Goal: Task Accomplishment & Management: Manage account settings

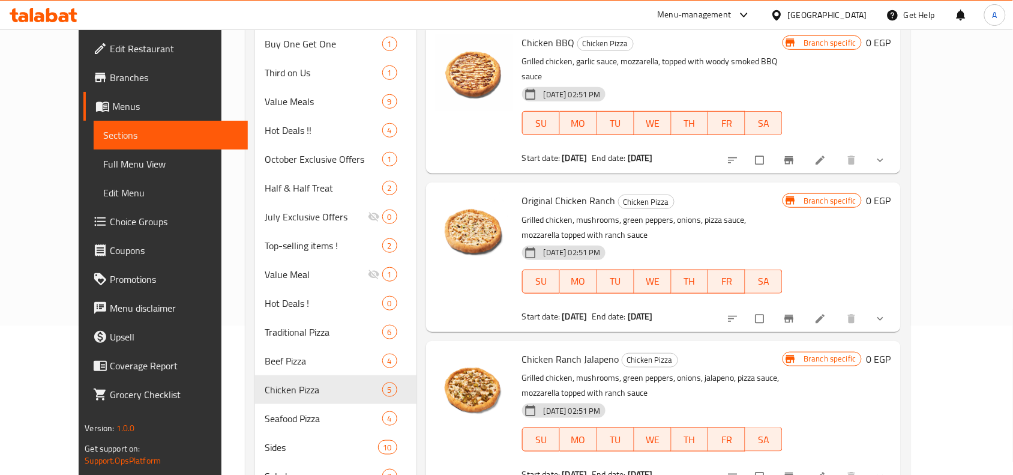
scroll to position [150, 0]
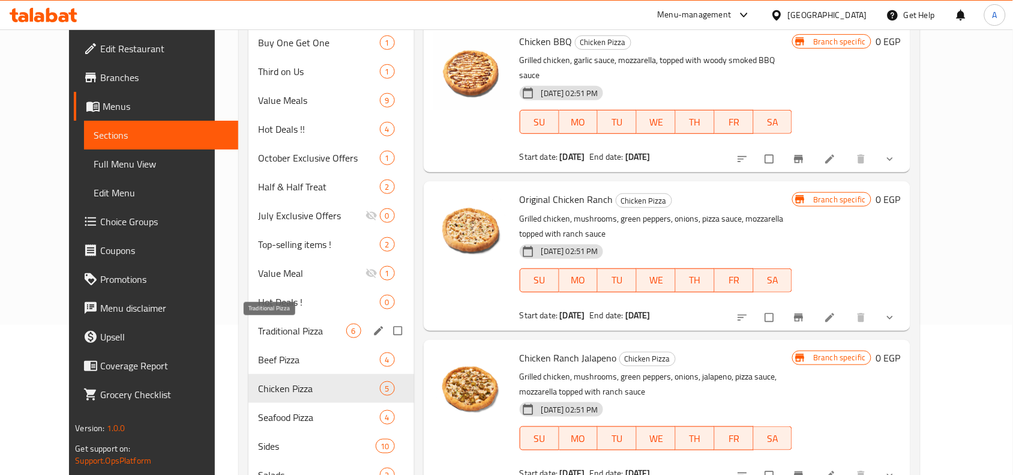
click at [264, 329] on span "Traditional Pizza" at bounding box center [302, 330] width 88 height 14
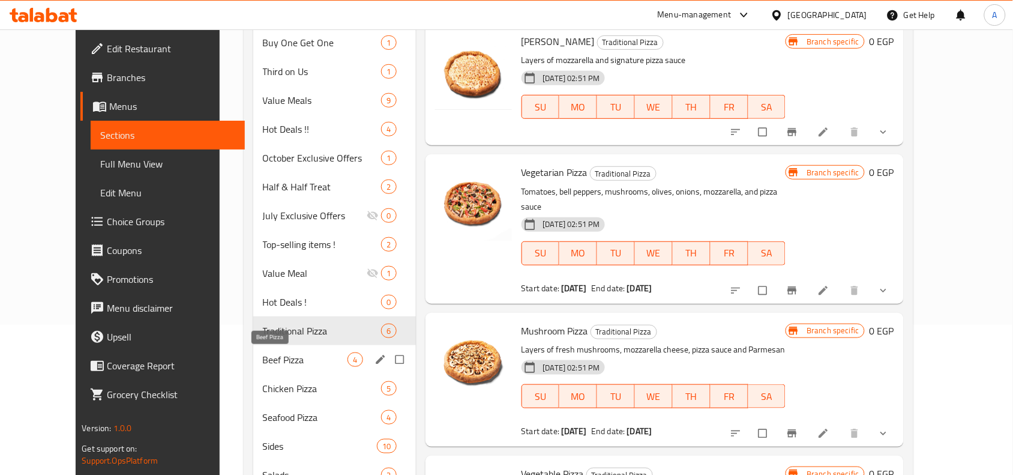
click at [263, 358] on span "Beef Pizza" at bounding box center [305, 359] width 85 height 14
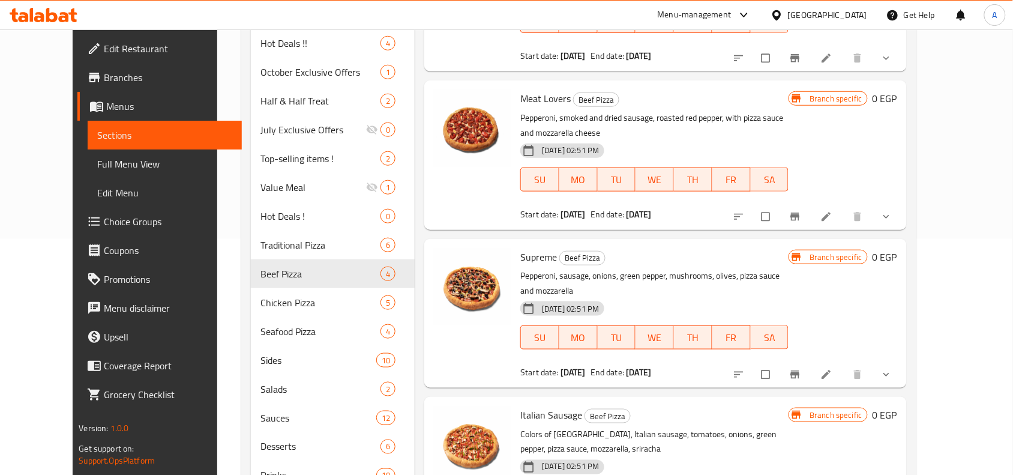
scroll to position [86, 0]
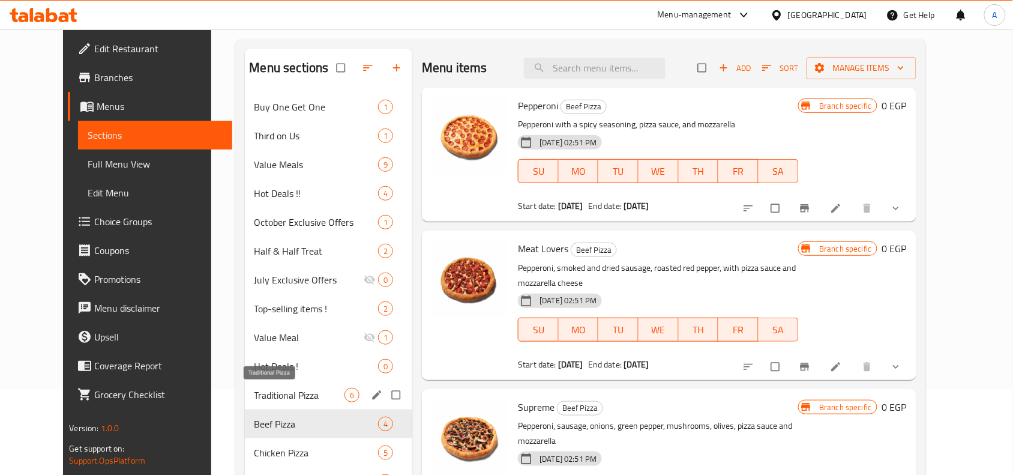
click at [254, 394] on span "Traditional Pizza" at bounding box center [299, 395] width 91 height 14
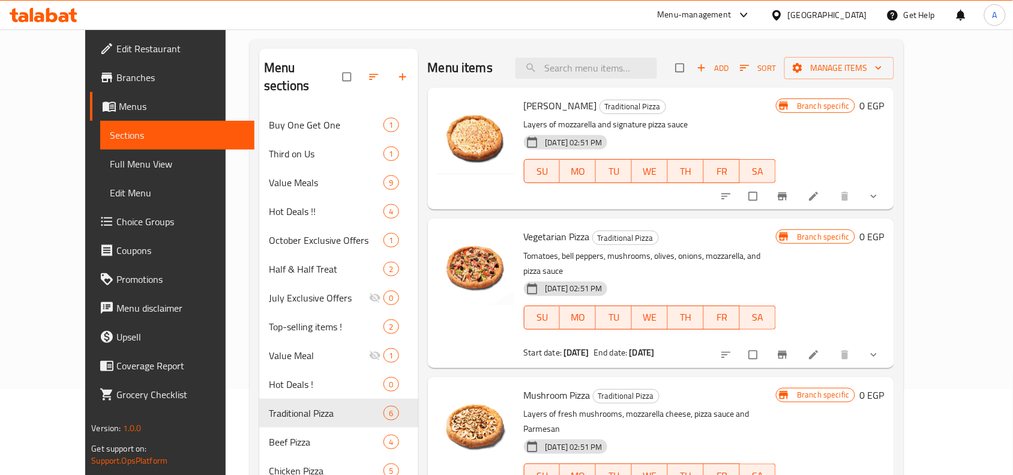
scroll to position [75, 0]
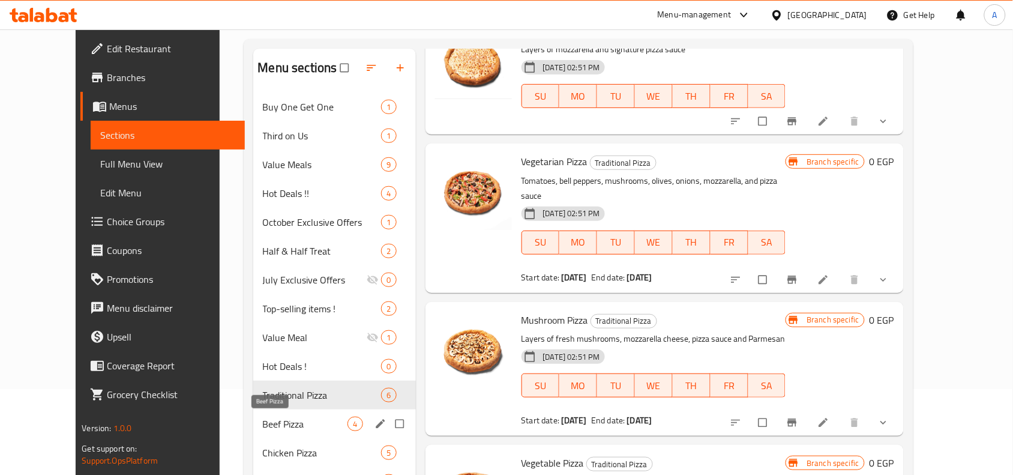
click at [263, 425] on span "Beef Pizza" at bounding box center [305, 423] width 85 height 14
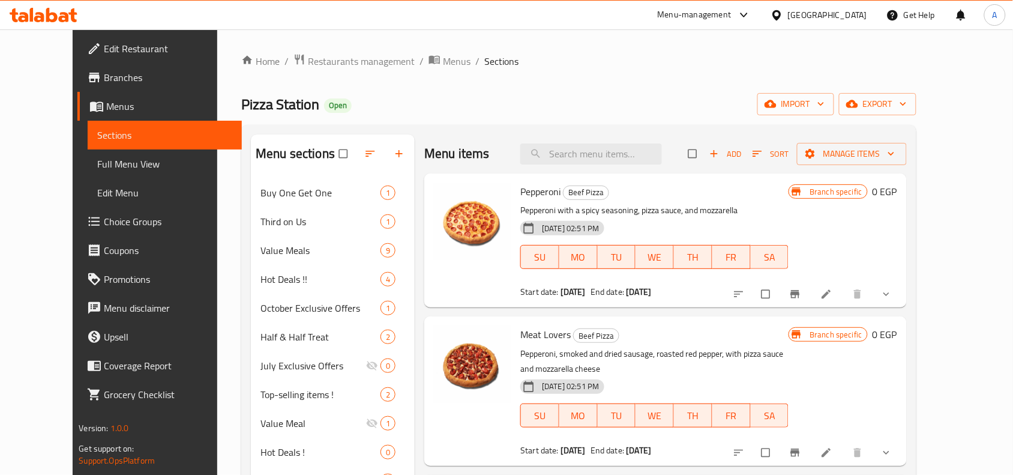
click at [591, 97] on div "Pizza Station Open import export" at bounding box center [578, 104] width 675 height 22
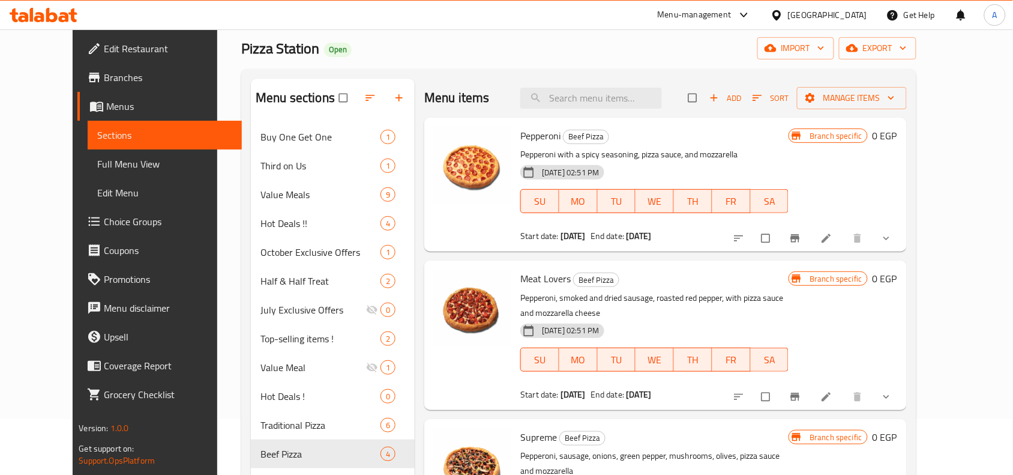
scroll to position [150, 0]
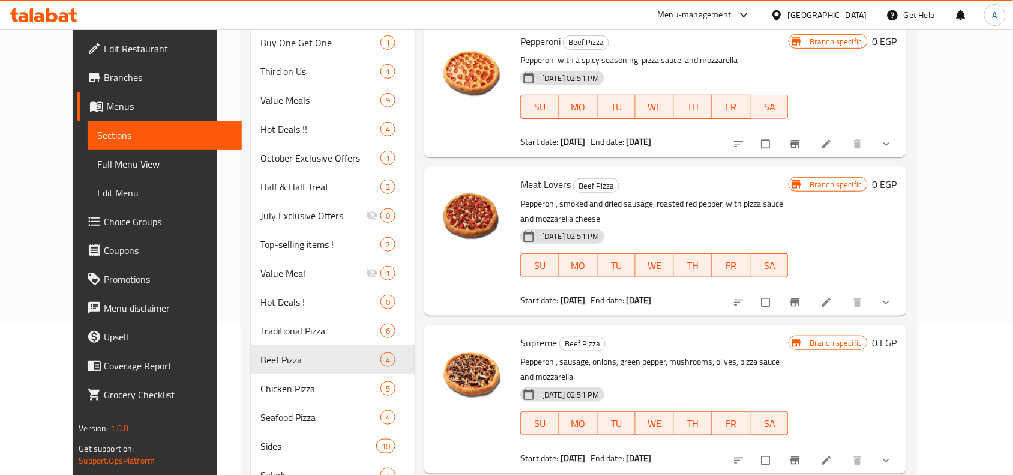
drag, startPoint x: 949, startPoint y: 286, endPoint x: 870, endPoint y: 278, distance: 79.0
click at [902, 289] on button "show more" at bounding box center [887, 302] width 29 height 26
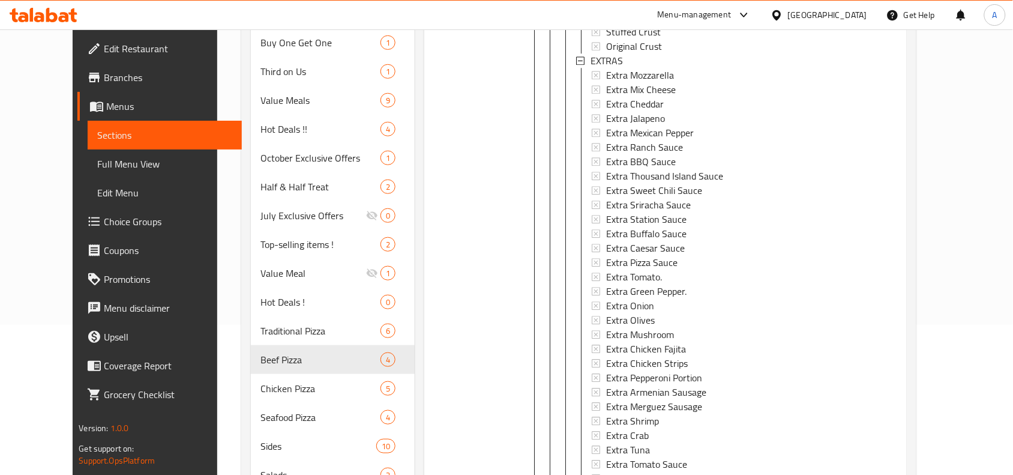
scroll to position [2613, 0]
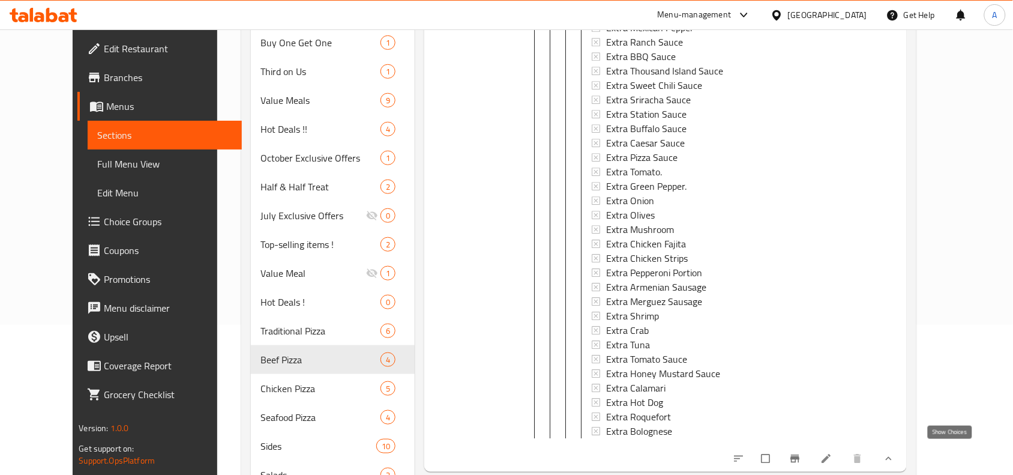
click at [891, 456] on icon "show more" at bounding box center [888, 458] width 6 height 4
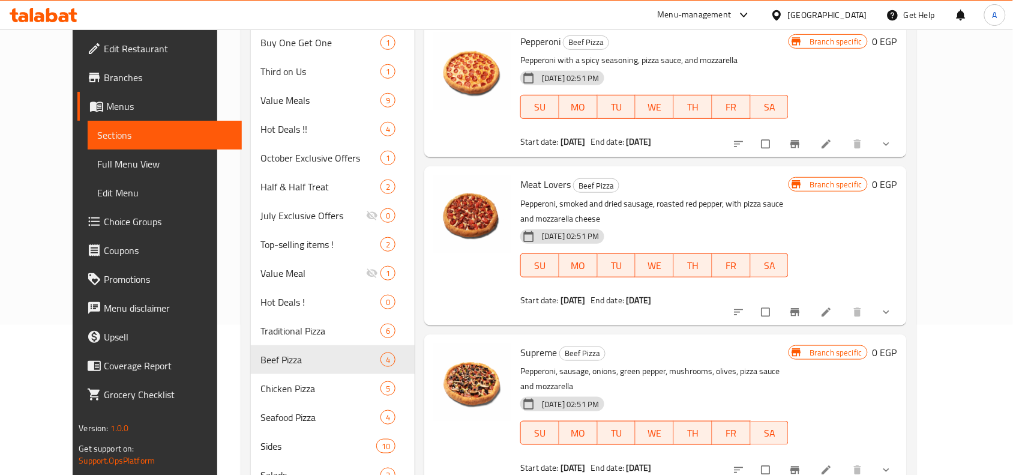
scroll to position [0, 0]
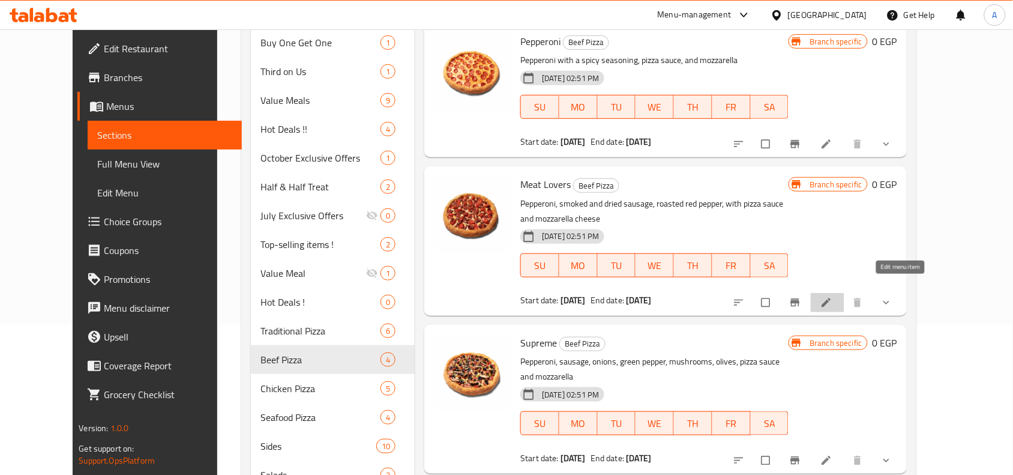
click at [832, 296] on icon at bounding box center [826, 302] width 12 height 12
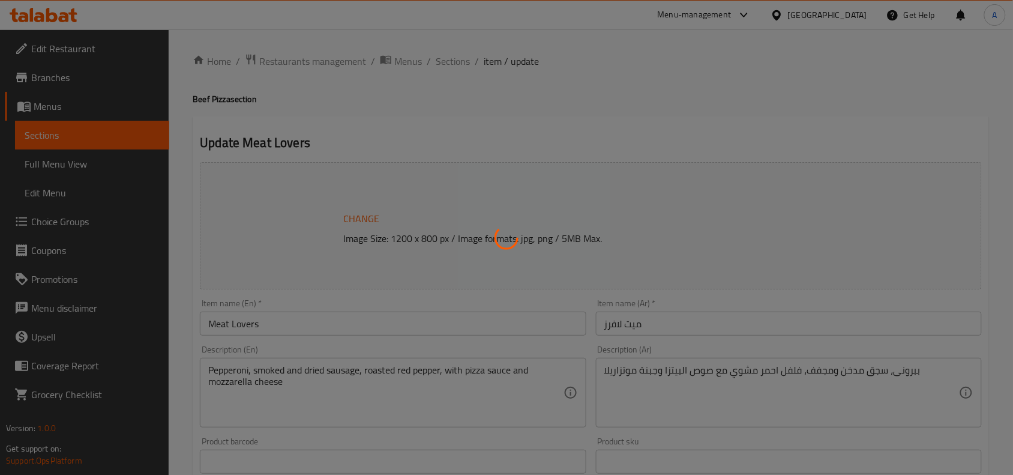
type input "نوع الاطراف"
type input "1"
type input "اضافات"
type input "0"
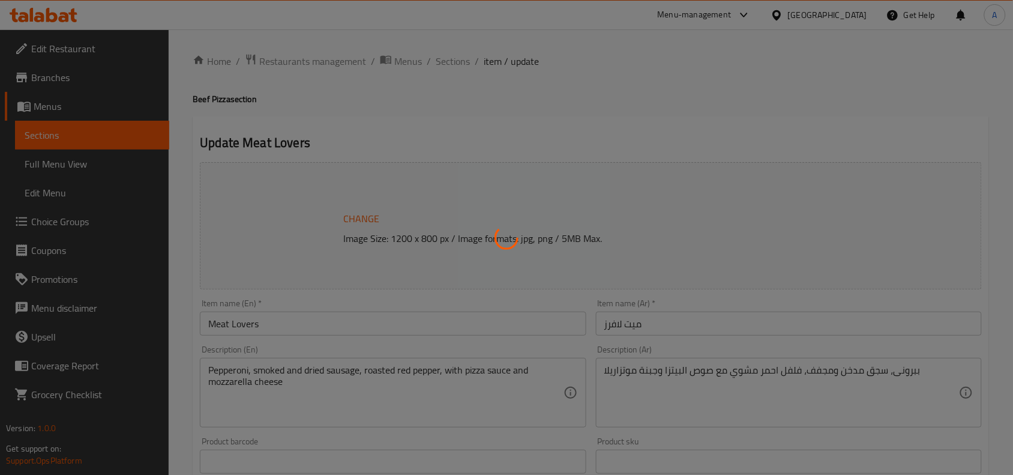
type input "10"
type input "نوع الاطراف"
type input "1"
type input "اضافات"
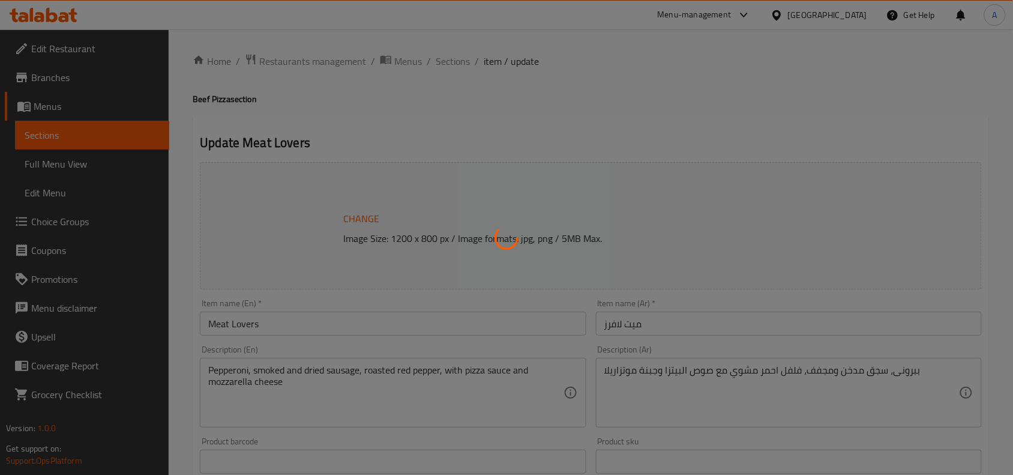
type input "0"
type input "10"
type input "نوع الاطراف"
type input "1"
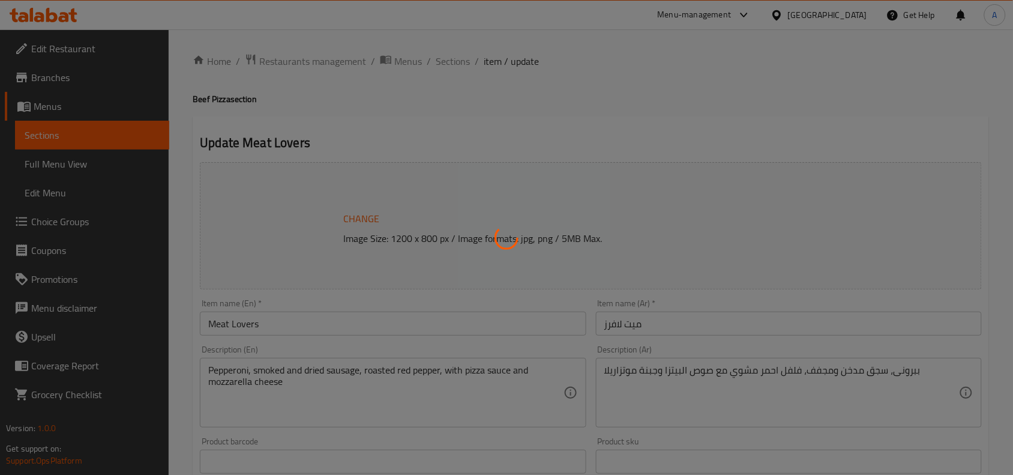
type input "اضافات"
type input "0"
type input "10"
type input "نوع الاطراف"
type input "1"
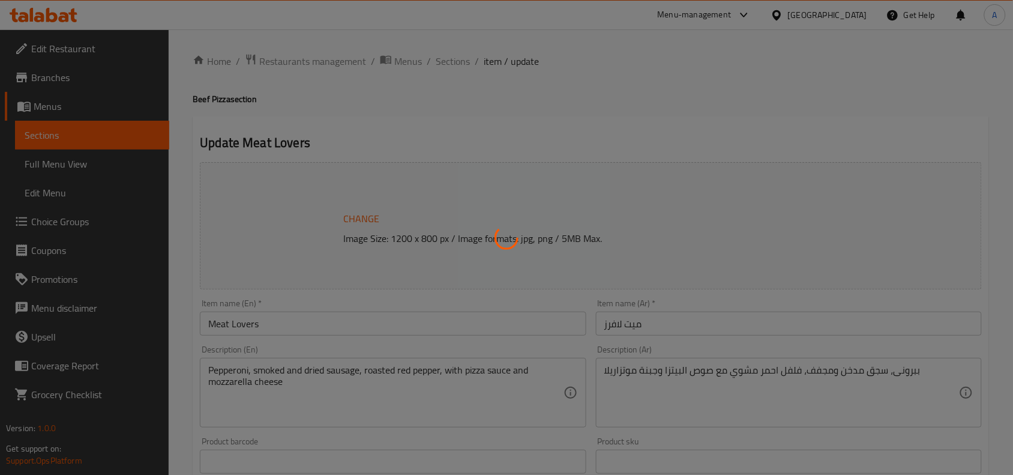
type input "1"
type input "اضافات"
type input "0"
type input "10"
type input "نوع الاطراف"
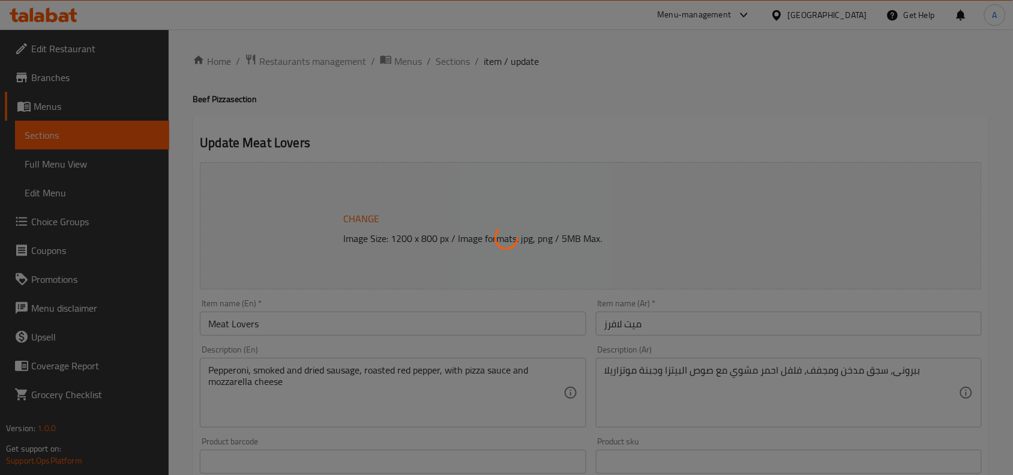
type input "1"
type input "اضافات"
type input "0"
type input "10"
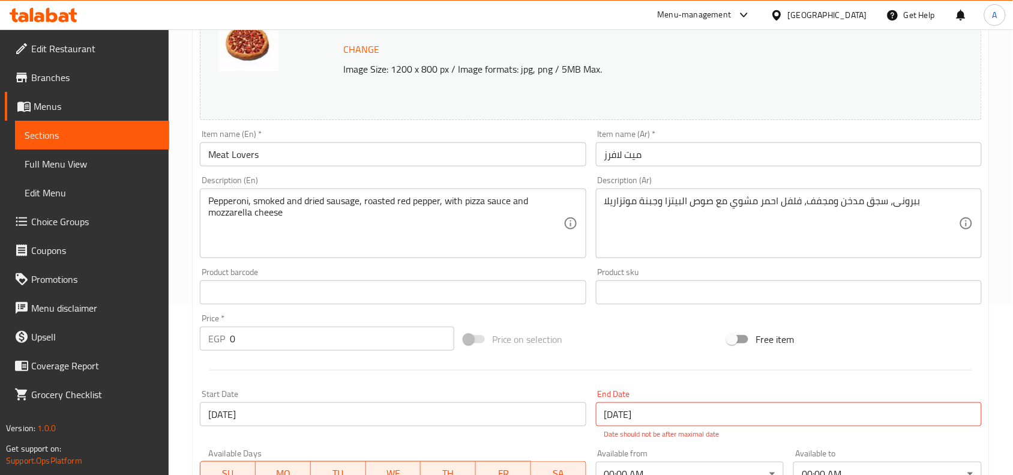
scroll to position [375, 0]
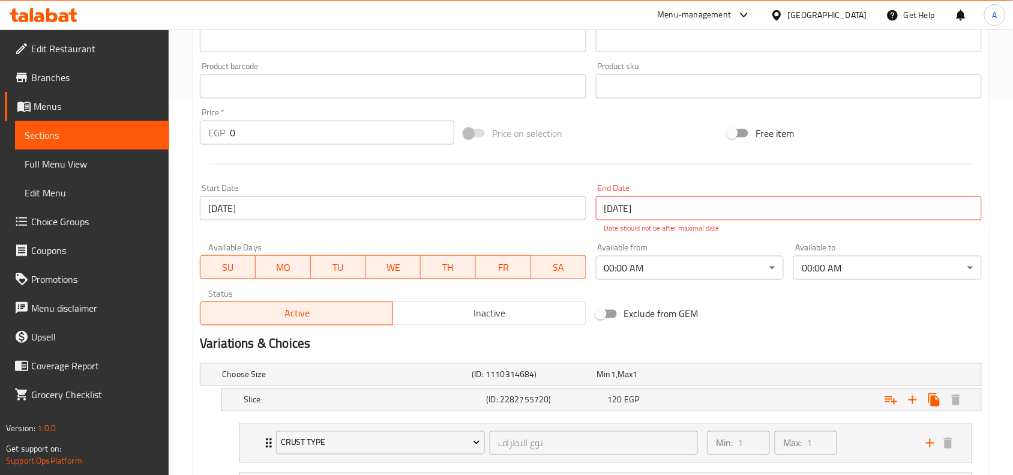
click at [588, 336] on h2 "Variations & Choices" at bounding box center [591, 344] width 782 height 18
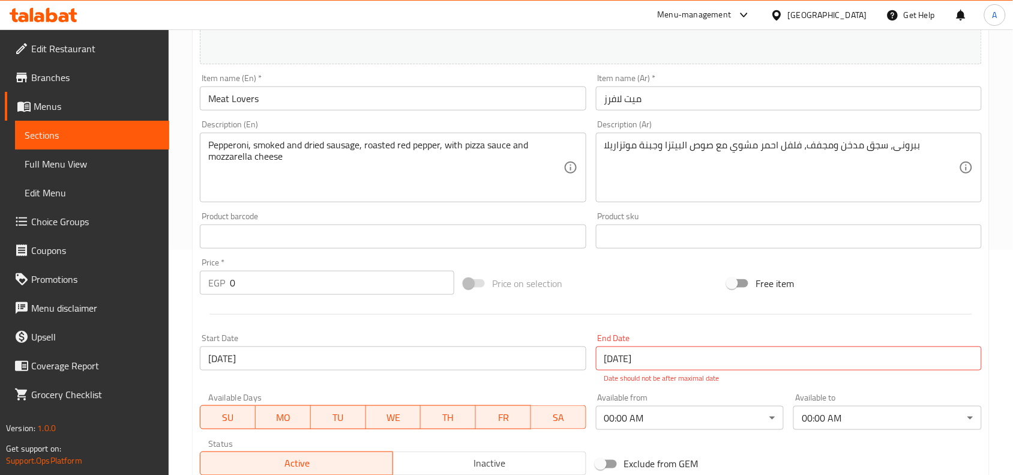
scroll to position [300, 0]
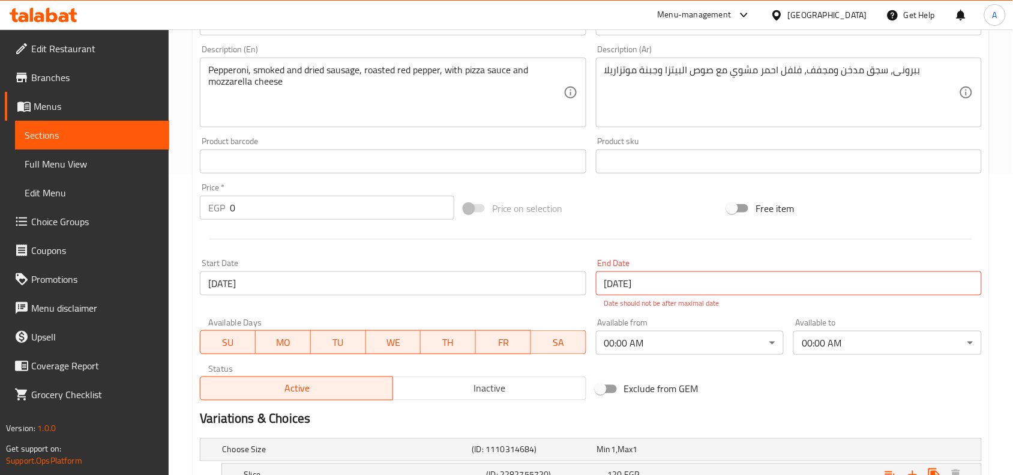
click at [433, 230] on div at bounding box center [590, 238] width 791 height 29
click at [442, 235] on div at bounding box center [590, 238] width 791 height 29
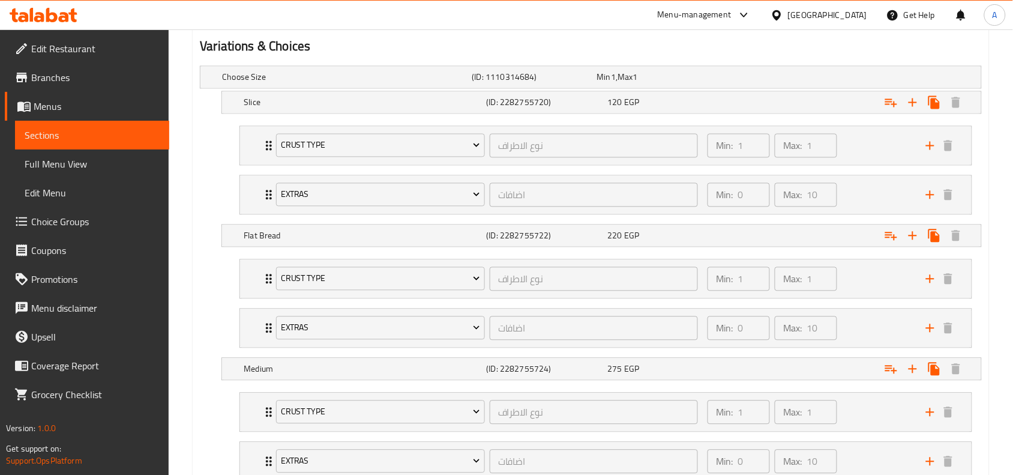
scroll to position [1032, 0]
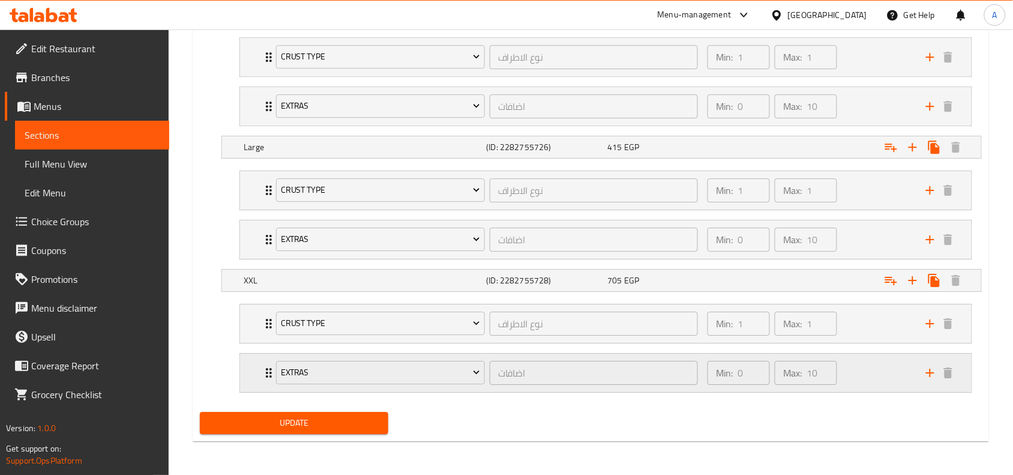
click at [853, 368] on div "Min: 0 ​ Max: 10 ​" at bounding box center [809, 372] width 218 height 38
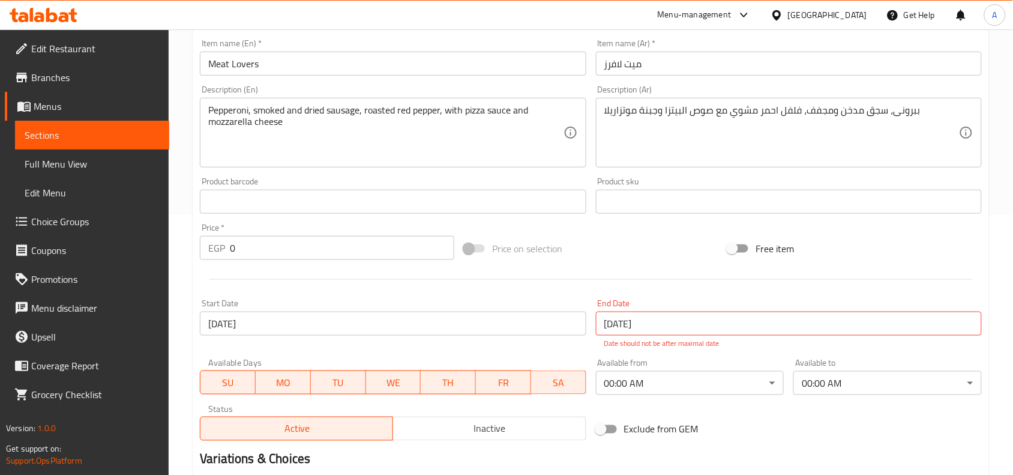
scroll to position [0, 0]
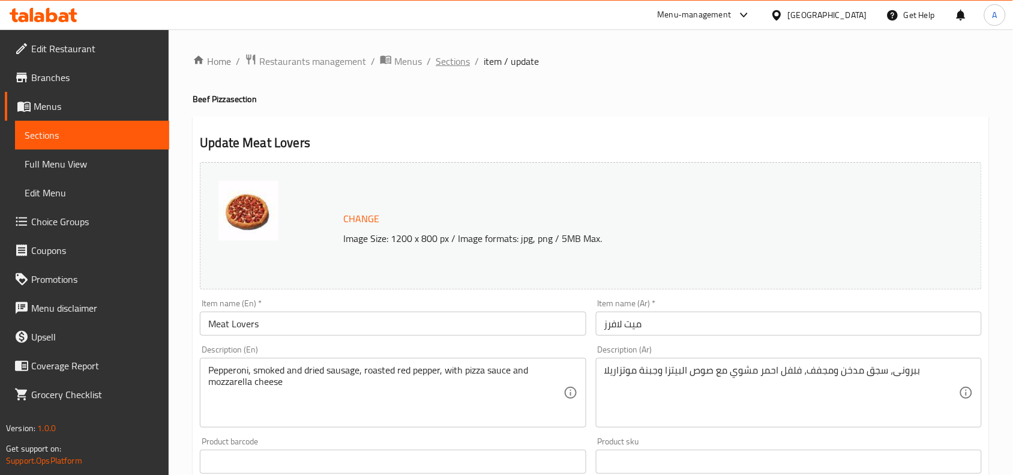
click at [457, 68] on span "Sections" at bounding box center [453, 61] width 34 height 14
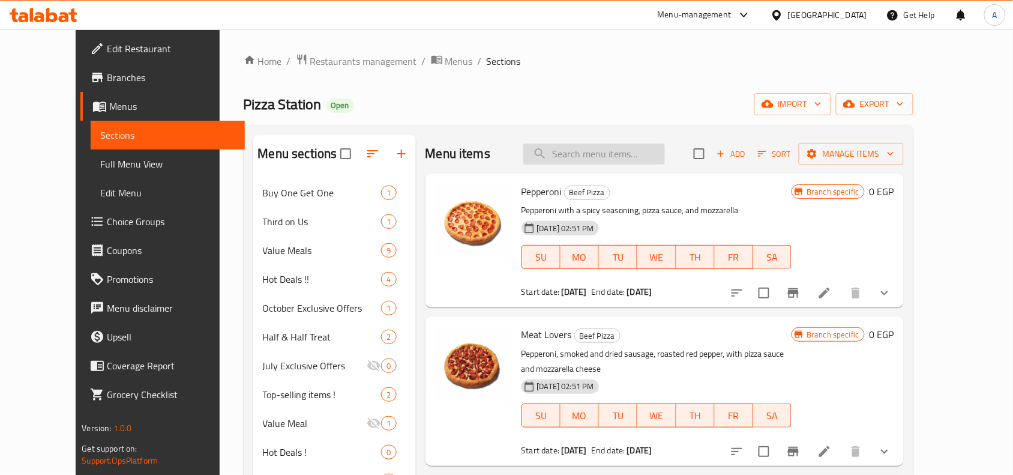
click at [648, 162] on input "search" at bounding box center [594, 153] width 142 height 21
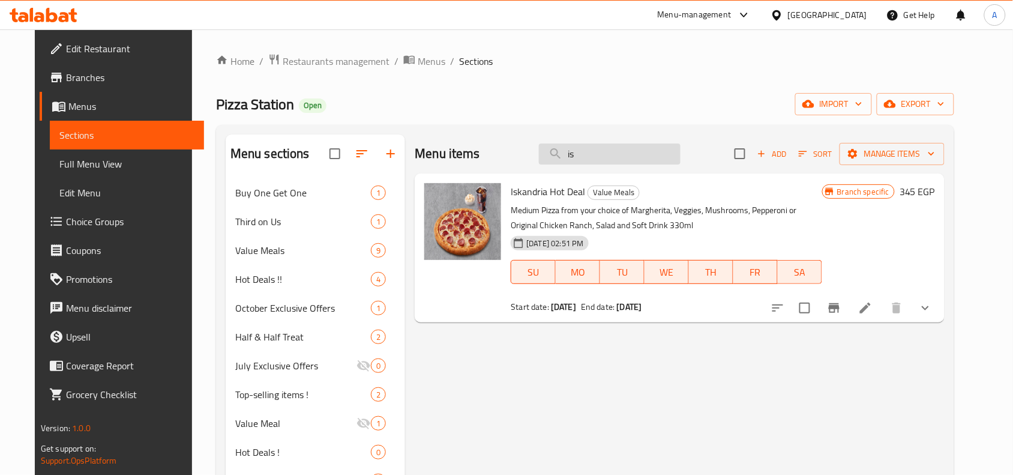
type input "i"
click at [619, 74] on div "Home / Restaurants management / Menus / Sections Pizza Station Open import expo…" at bounding box center [585, 482] width 738 height 859
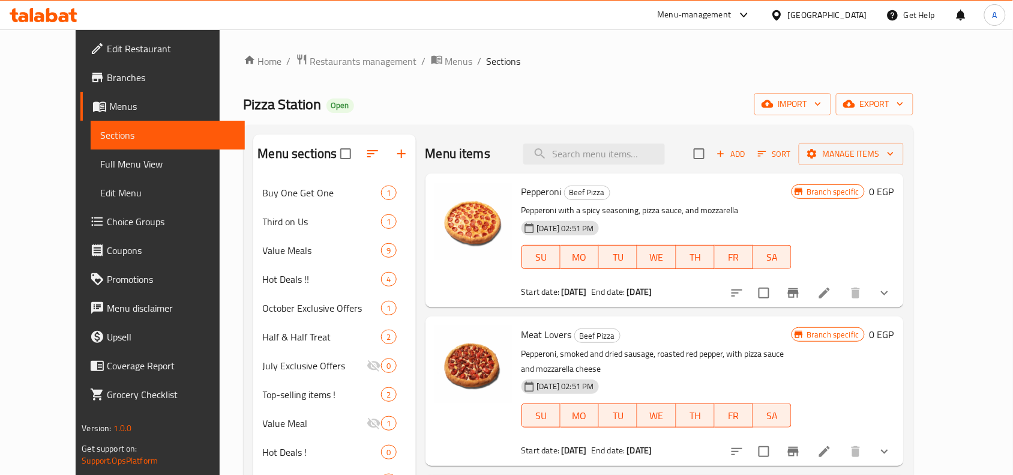
click at [100, 160] on span "Full Menu View" at bounding box center [167, 164] width 135 height 14
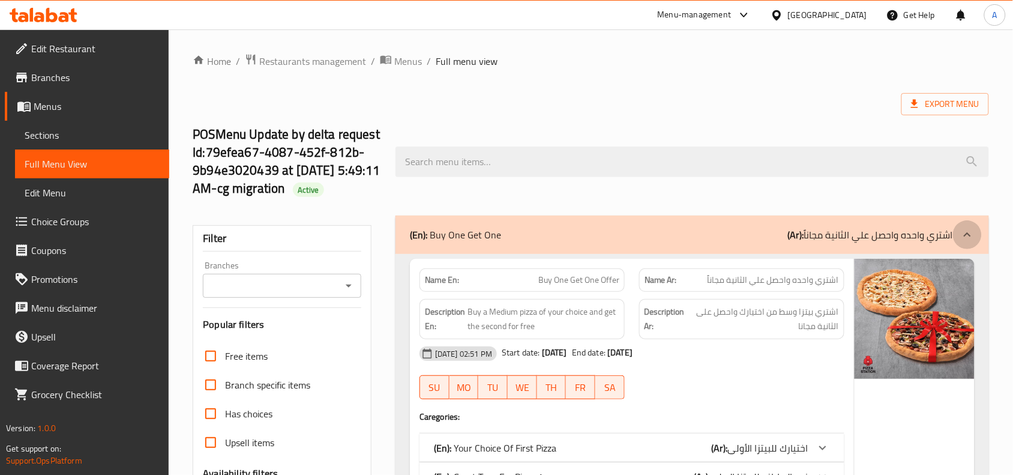
click at [966, 226] on div at bounding box center [967, 234] width 29 height 29
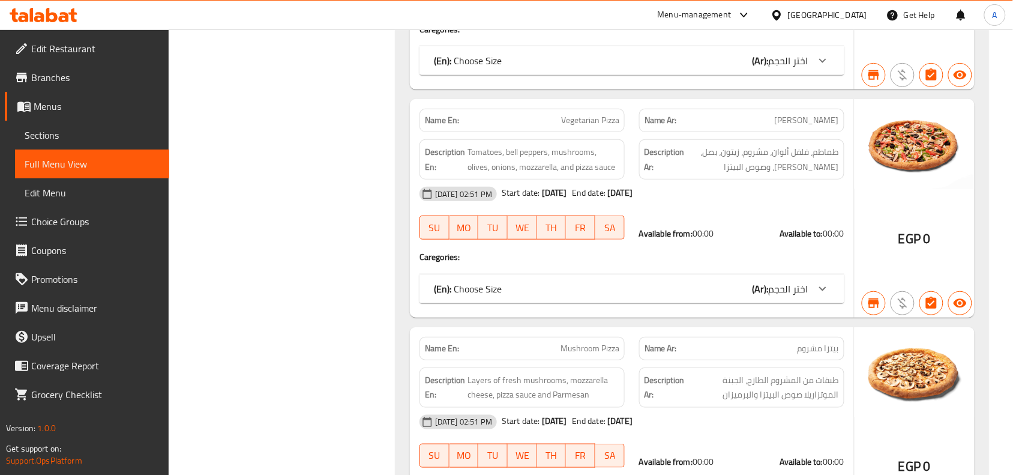
scroll to position [8241, 0]
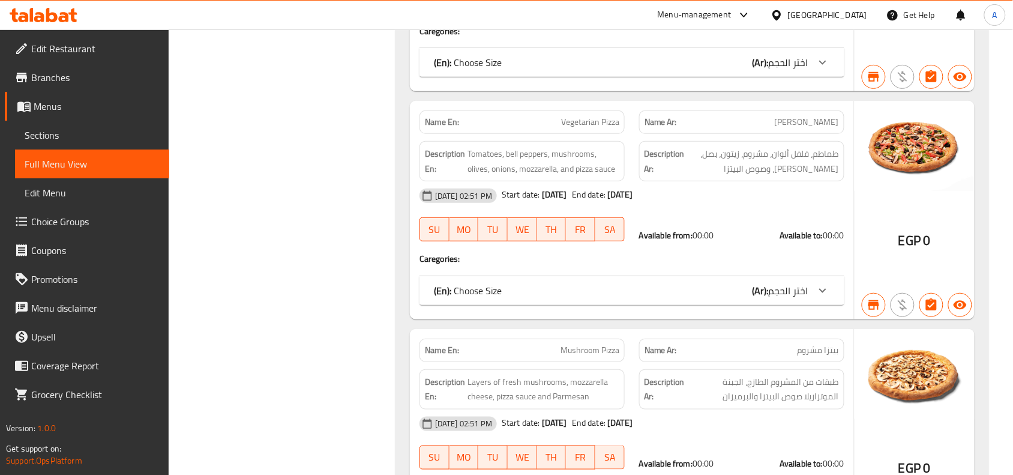
click at [822, 298] on icon at bounding box center [822, 290] width 14 height 14
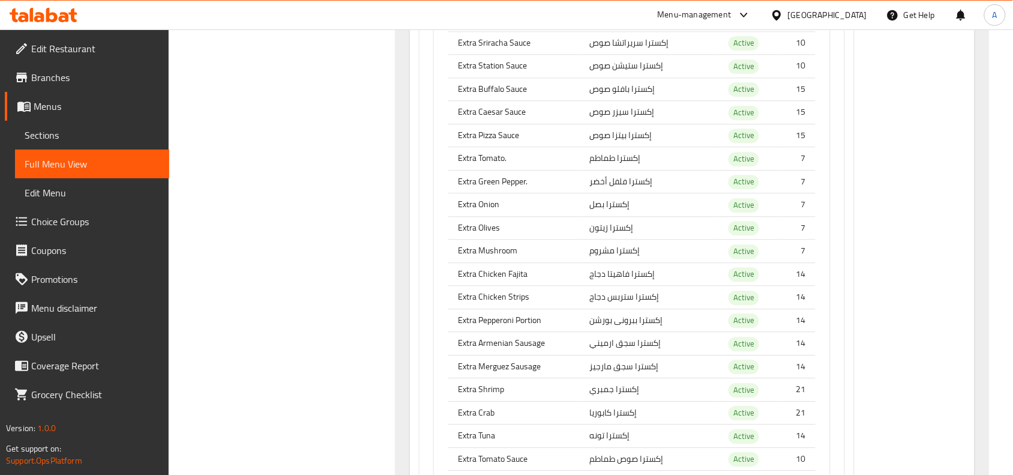
scroll to position [8991, 0]
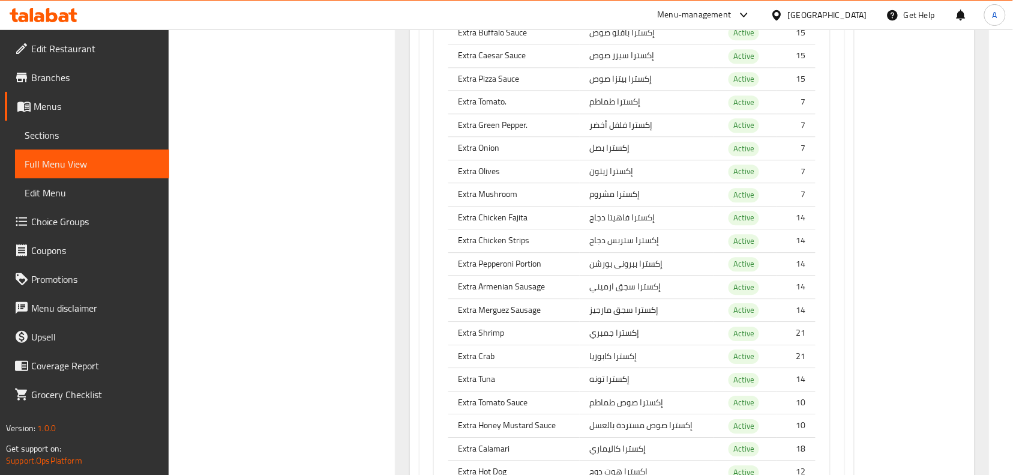
click at [37, 103] on span "Menus" at bounding box center [97, 106] width 126 height 14
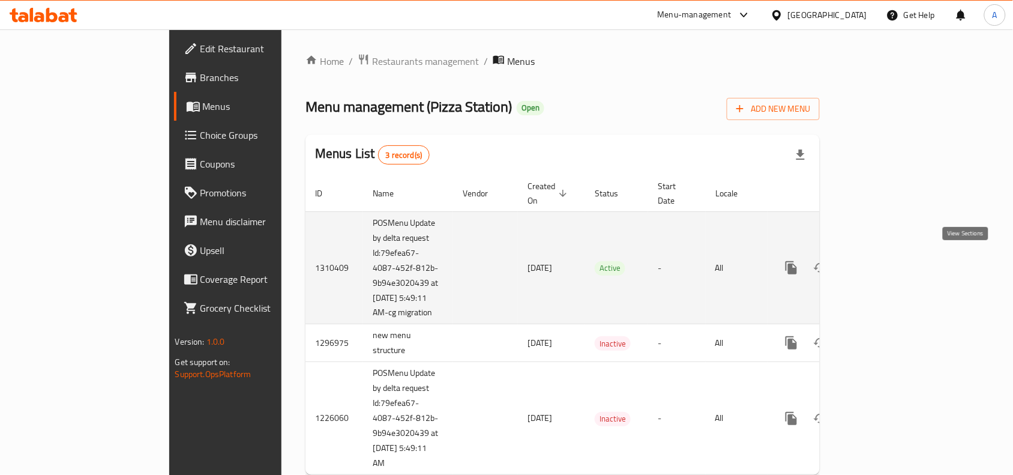
click at [885, 261] on icon "enhanced table" at bounding box center [877, 267] width 14 height 14
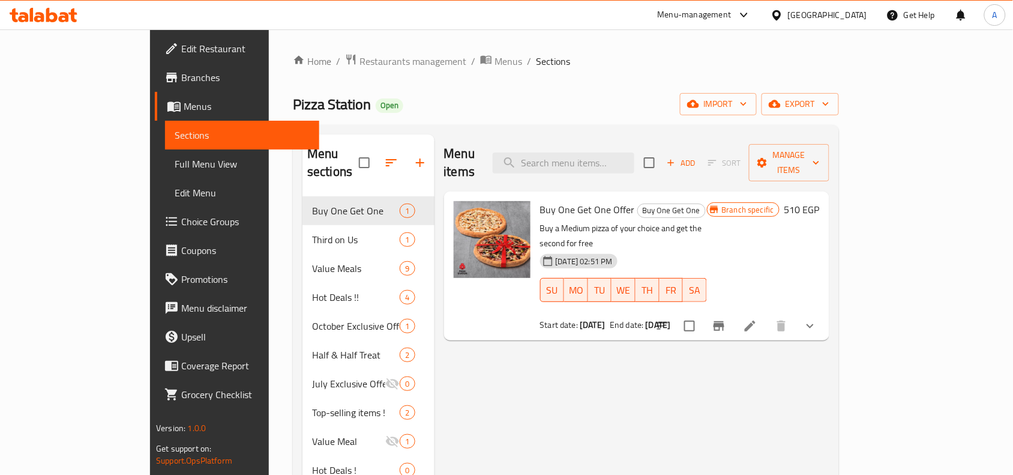
click at [829, 102] on span "export" at bounding box center [800, 104] width 58 height 15
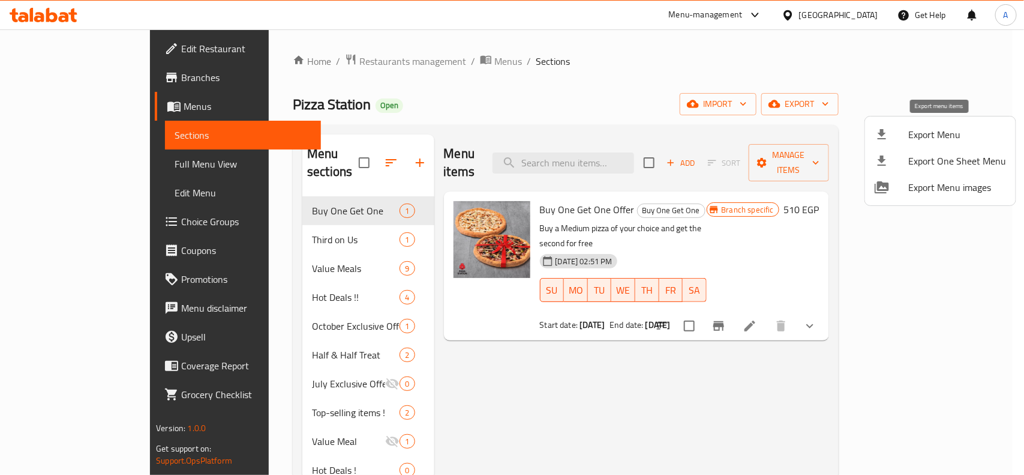
click at [942, 133] on span "Export Menu" at bounding box center [957, 134] width 98 height 14
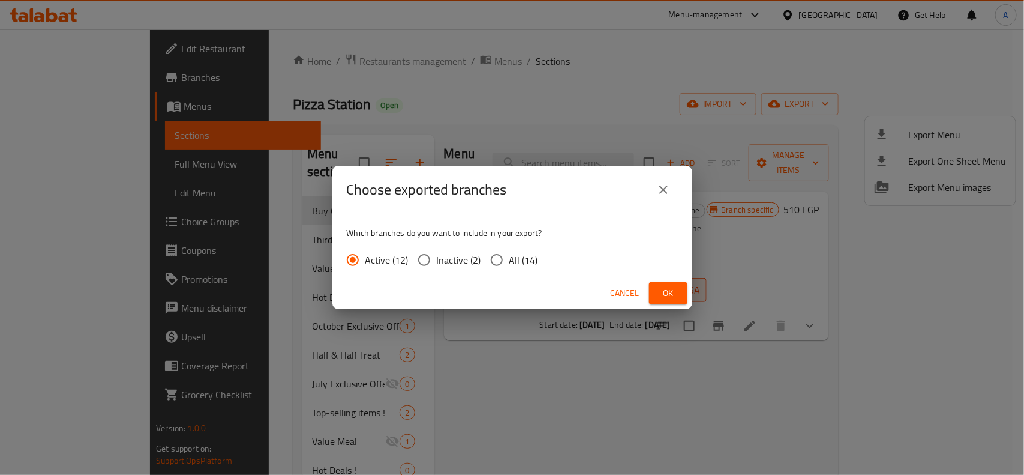
click at [512, 258] on span "All (14)" at bounding box center [523, 260] width 29 height 14
click at [509, 258] on input "All (14)" at bounding box center [496, 259] width 25 height 25
radio input "true"
click at [666, 291] on span "Ok" at bounding box center [668, 293] width 19 height 15
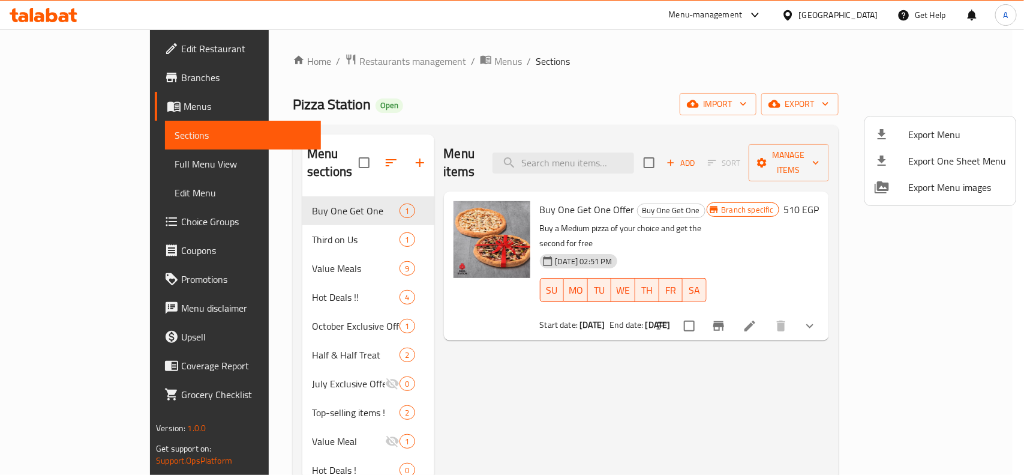
click at [590, 332] on div at bounding box center [512, 237] width 1024 height 475
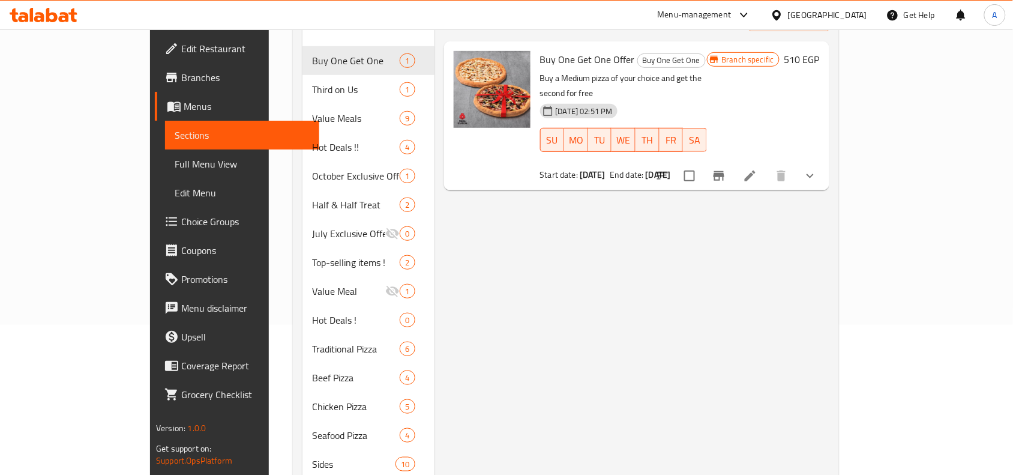
scroll to position [225, 0]
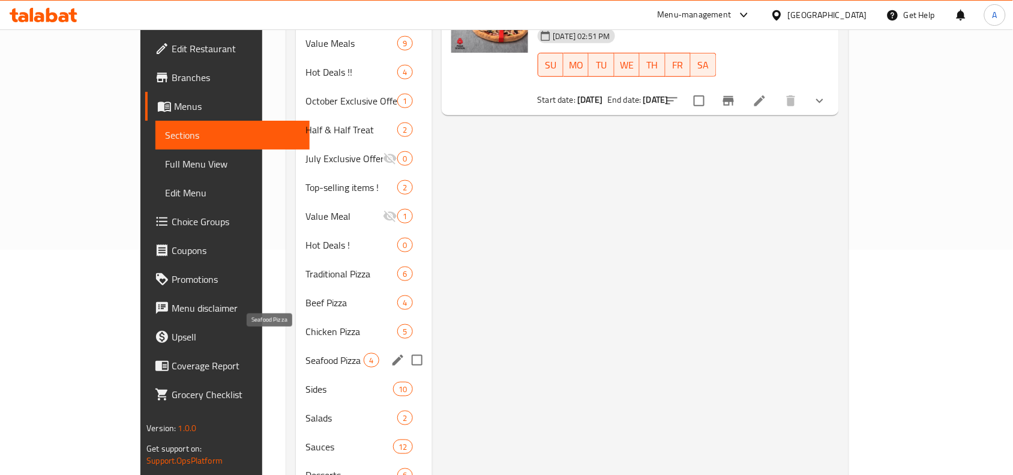
click at [305, 353] on span "Seafood Pizza" at bounding box center [334, 360] width 58 height 14
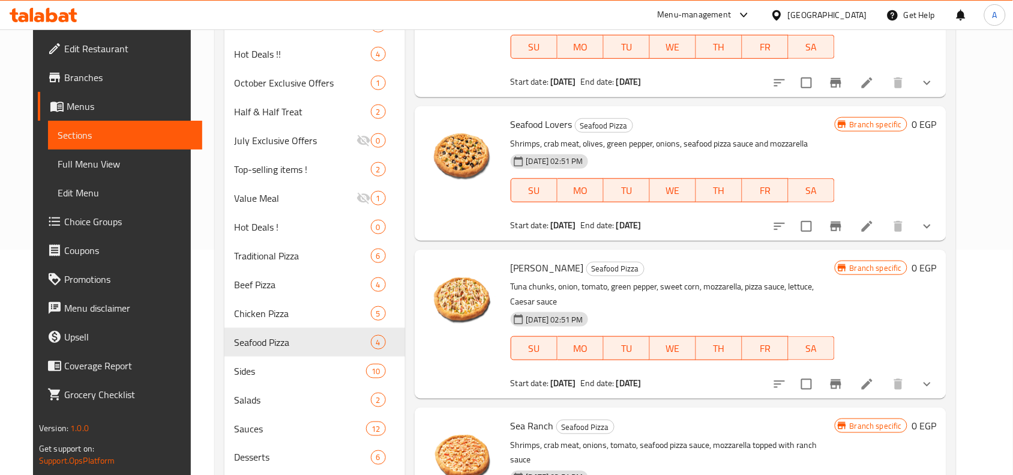
click at [405, 289] on div "Menu items Add Sort Manage items Crispy Shrimp Tangy Seafood Pizza Crispy shrim…" at bounding box center [675, 293] width 541 height 768
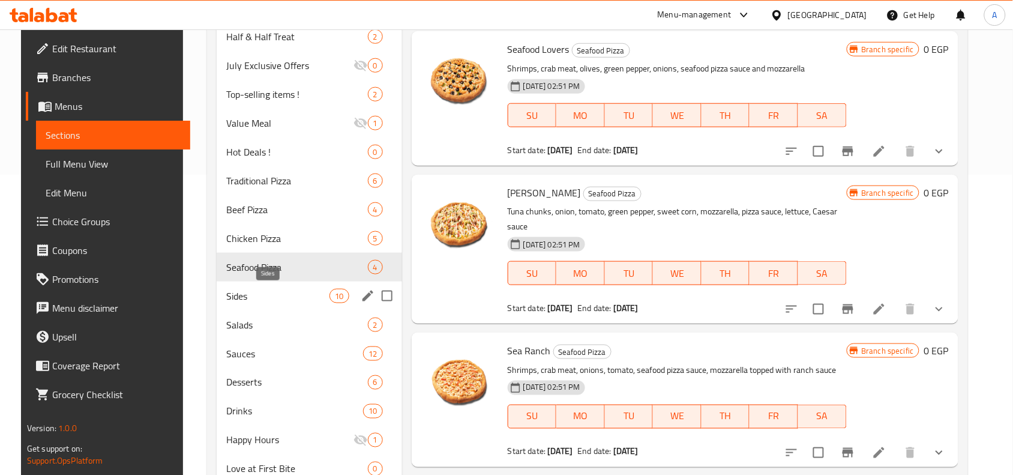
click at [237, 298] on span "Sides" at bounding box center [278, 296] width 104 height 14
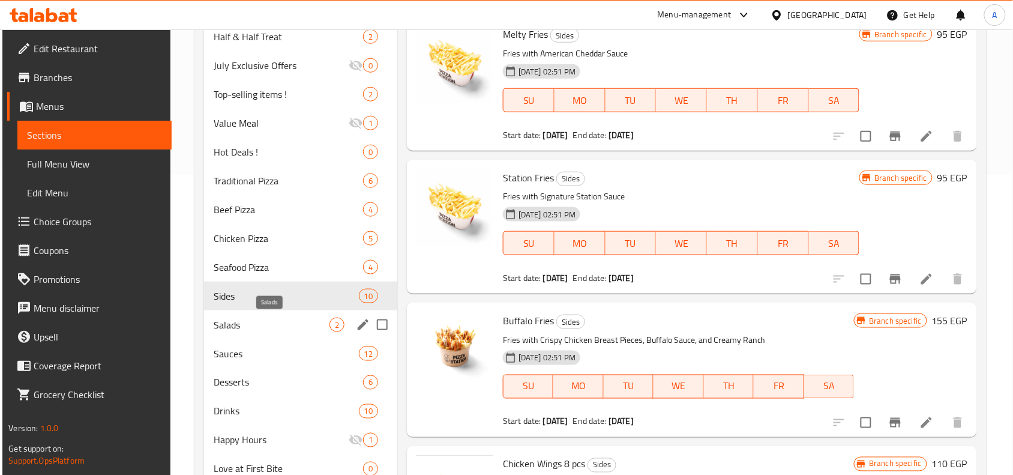
click at [236, 322] on span "Salads" at bounding box center [272, 324] width 116 height 14
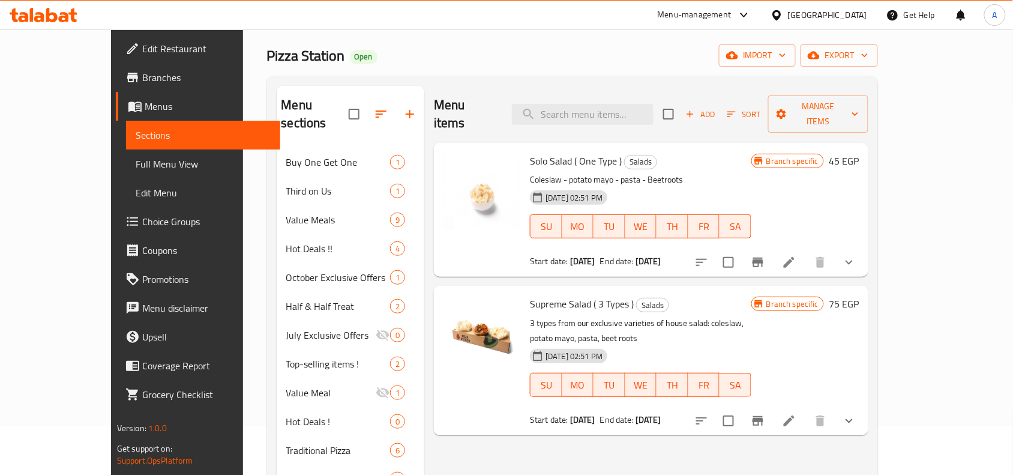
scroll to position [75, 0]
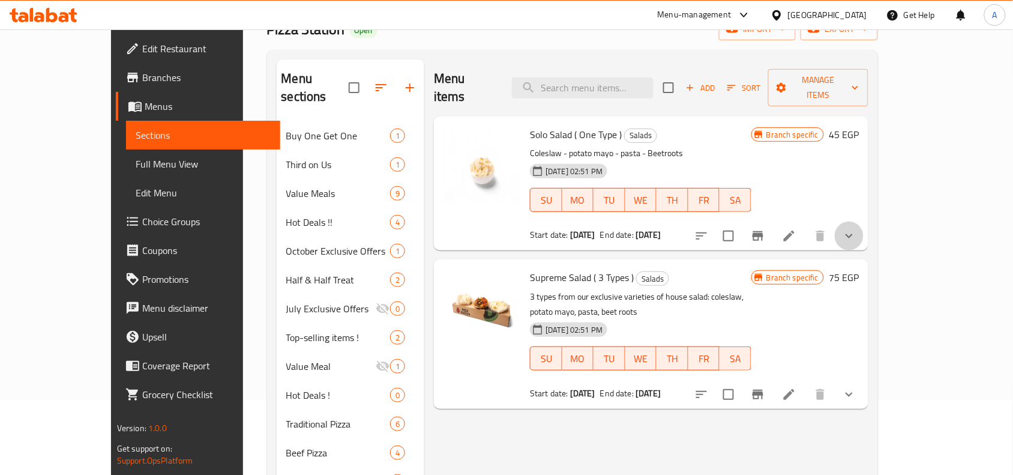
click at [863, 221] on button "show more" at bounding box center [848, 235] width 29 height 29
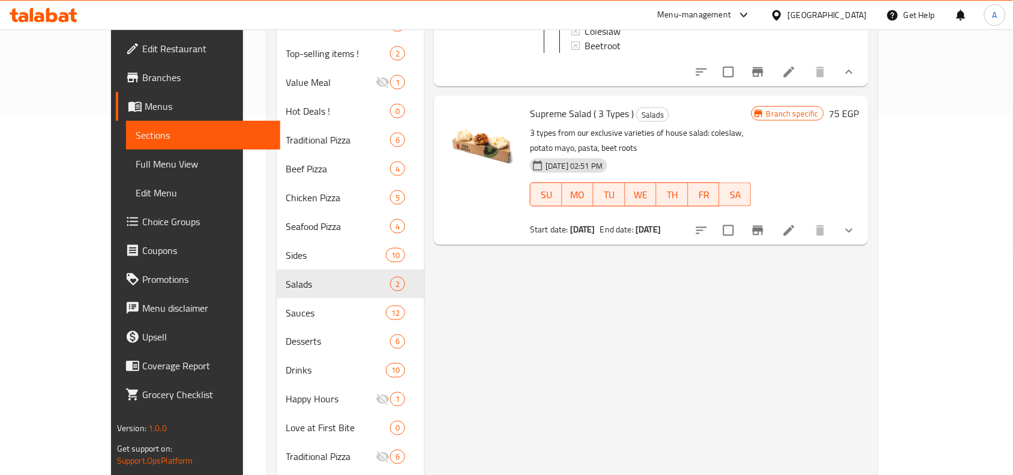
scroll to position [375, 0]
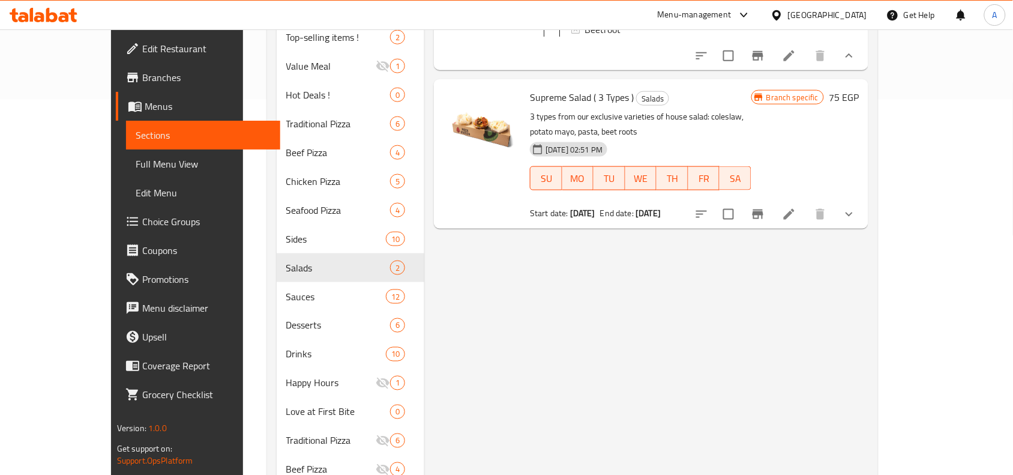
click at [856, 207] on icon "show more" at bounding box center [849, 214] width 14 height 14
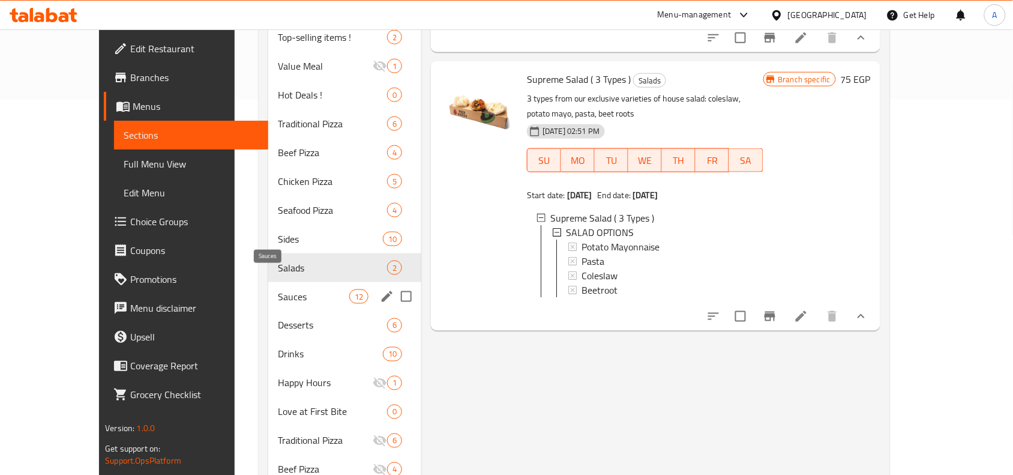
click at [278, 289] on span "Sauces" at bounding box center [313, 296] width 71 height 14
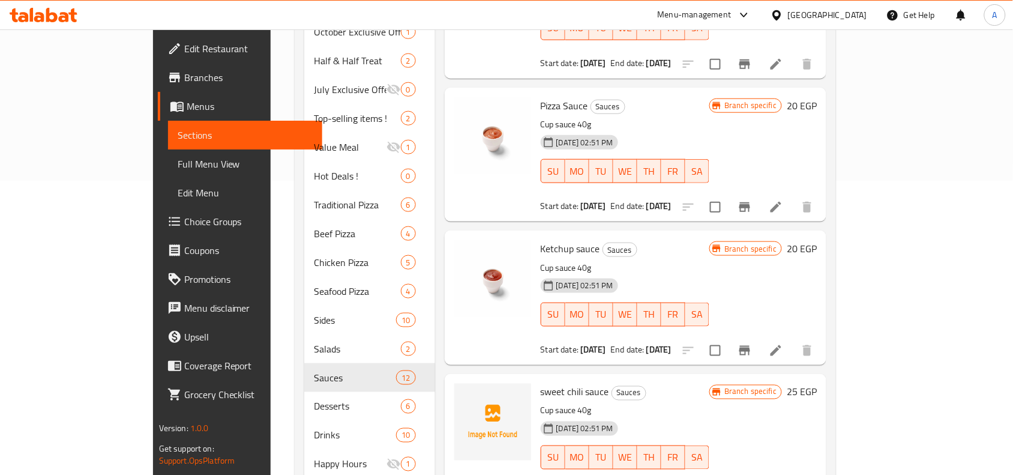
scroll to position [300, 0]
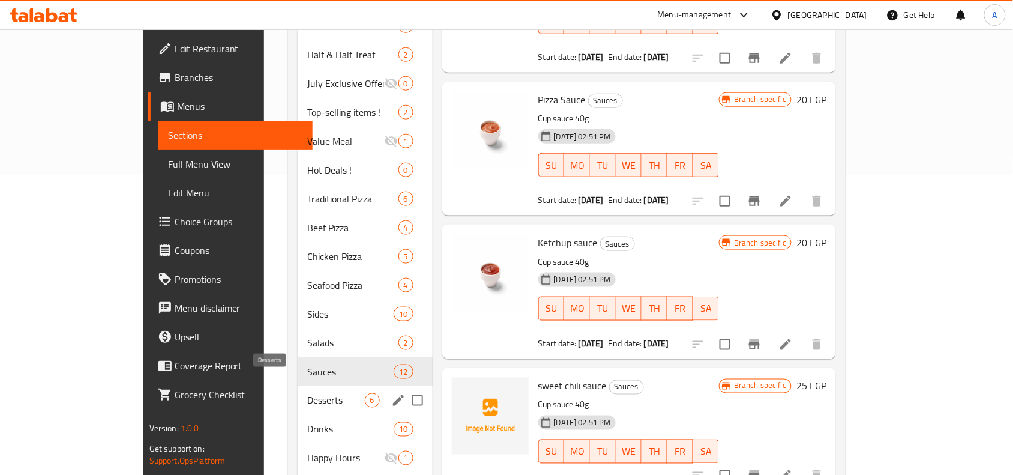
click at [307, 393] on span "Desserts" at bounding box center [335, 400] width 57 height 14
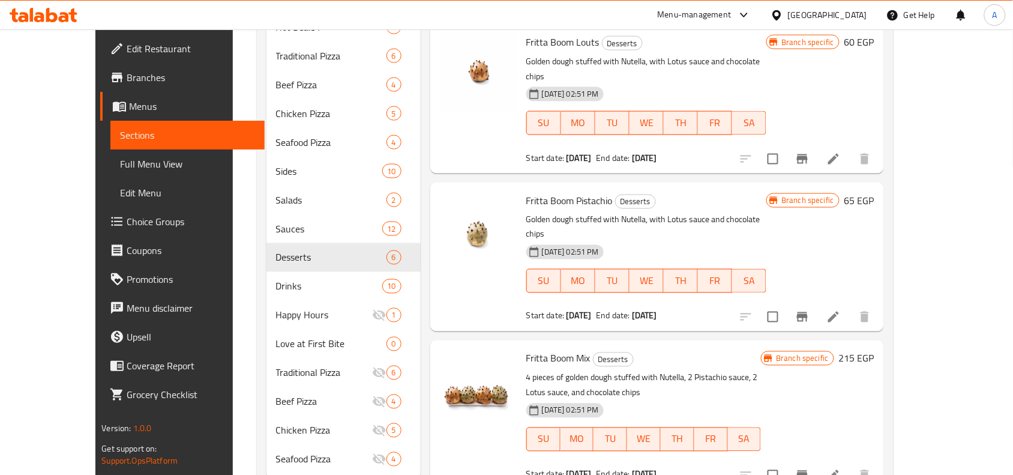
scroll to position [461, 0]
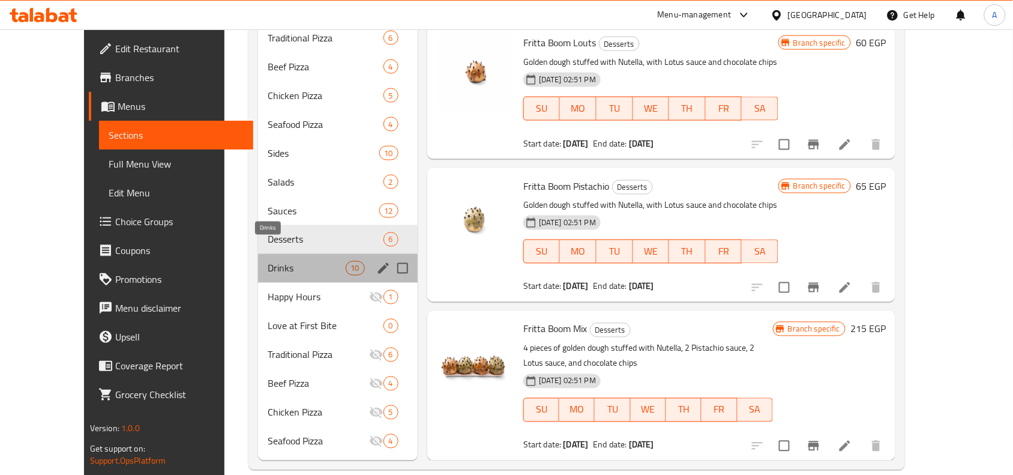
click at [268, 261] on span "Drinks" at bounding box center [306, 268] width 77 height 14
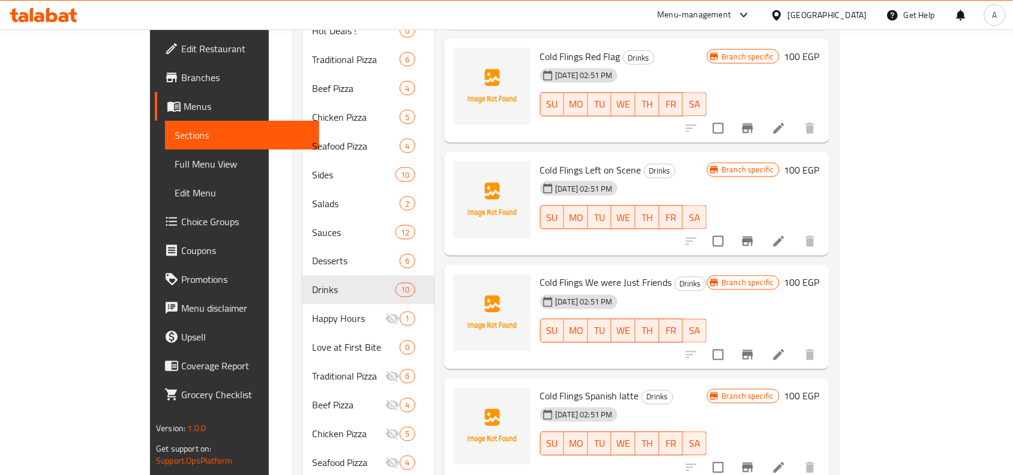
scroll to position [461, 0]
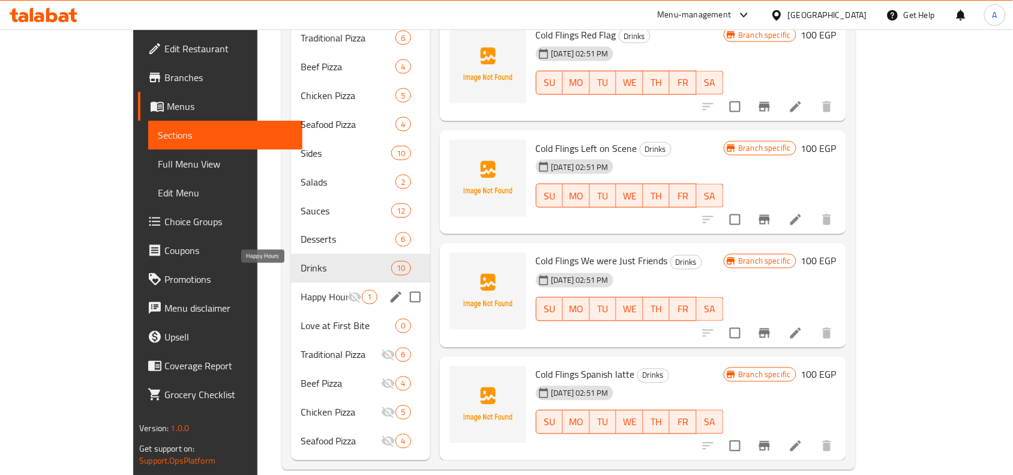
click at [301, 290] on span "Happy Hours" at bounding box center [324, 297] width 47 height 14
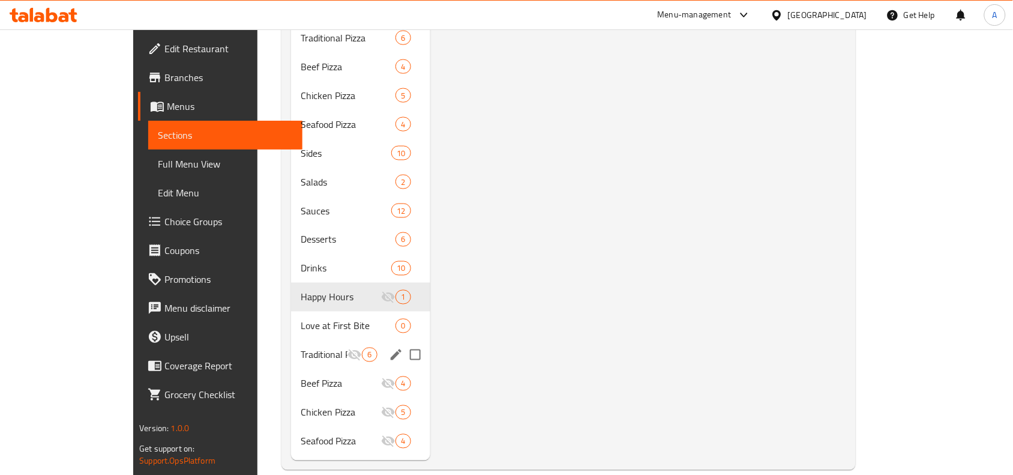
click at [301, 347] on span "Traditional Pizza" at bounding box center [324, 354] width 47 height 14
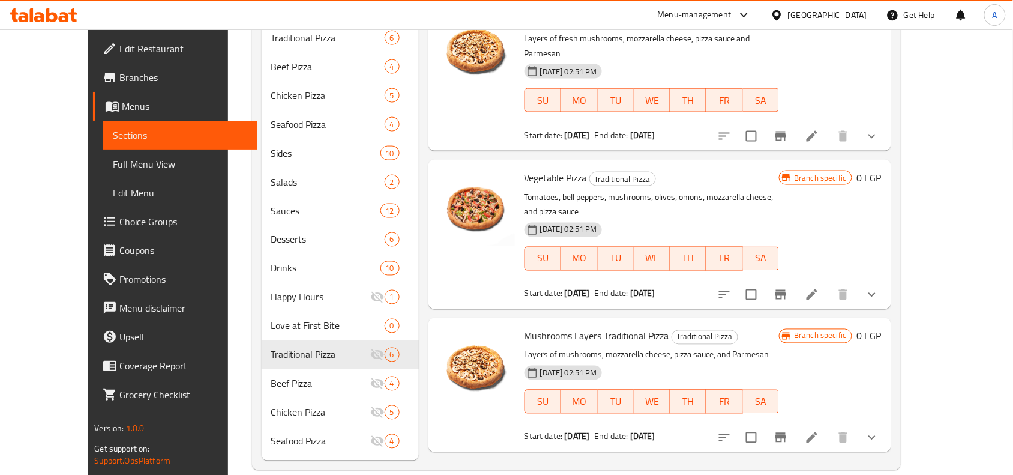
click at [900, 221] on div "Menu sections Buy One Get One 1 Third on Us 1 Value Meals 9 Hot Deals !! 4 Octo…" at bounding box center [576, 67] width 648 height 806
click at [419, 270] on div "Menu items Add Sort Manage items Margarita Pizza Traditional Pizza Layers of mo…" at bounding box center [655, 67] width 472 height 786
click at [609, 318] on div "Mushrooms Layers Traditional Pizza Traditional Pizza Layers of mushrooms, mozza…" at bounding box center [659, 385] width 463 height 134
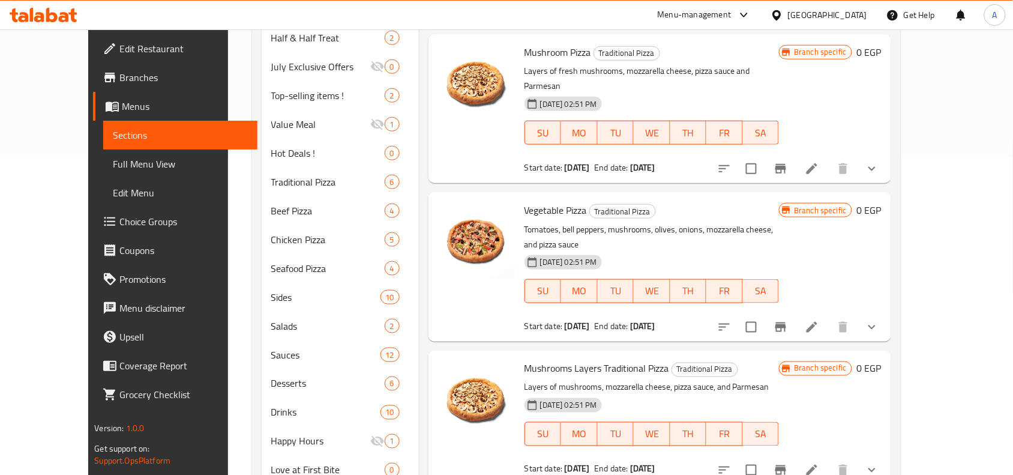
scroll to position [461, 0]
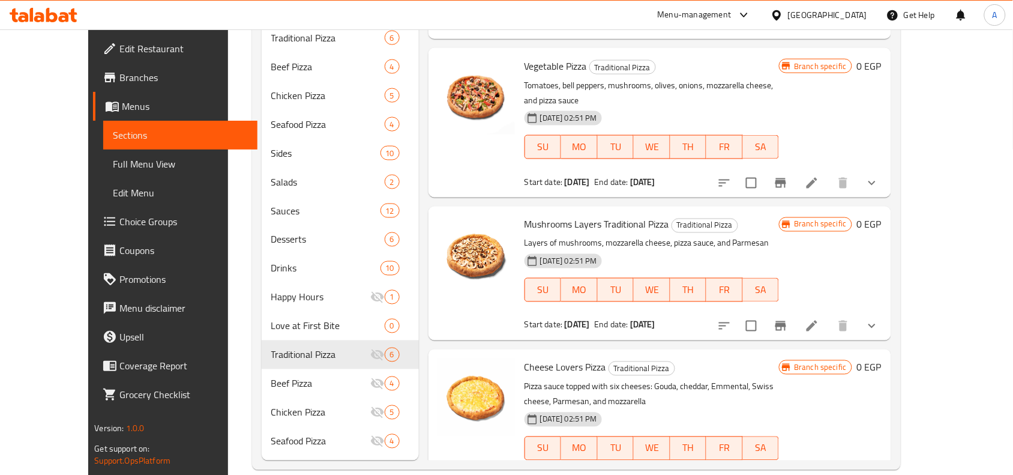
click at [579, 379] on p "Pizza sauce topped with six cheeses: Gouda, cheddar, Emmental, Swiss cheese, Pa…" at bounding box center [651, 394] width 255 height 30
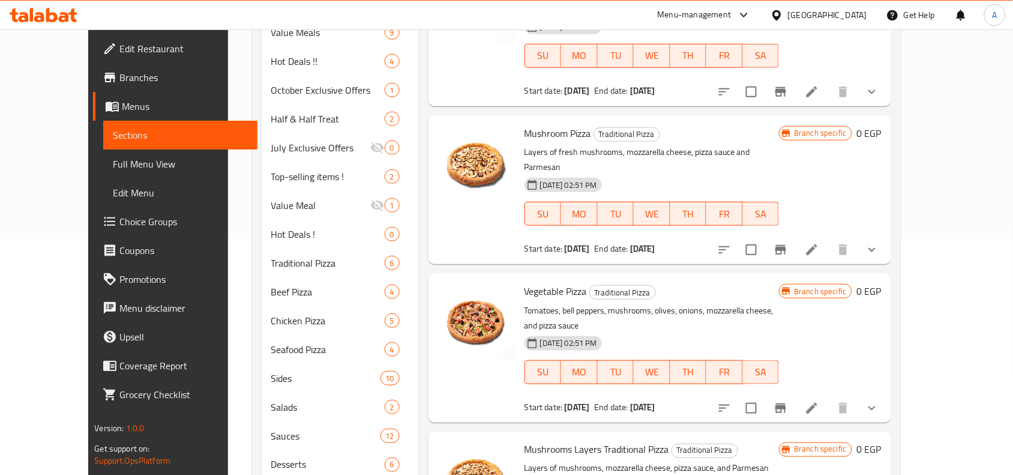
scroll to position [386, 0]
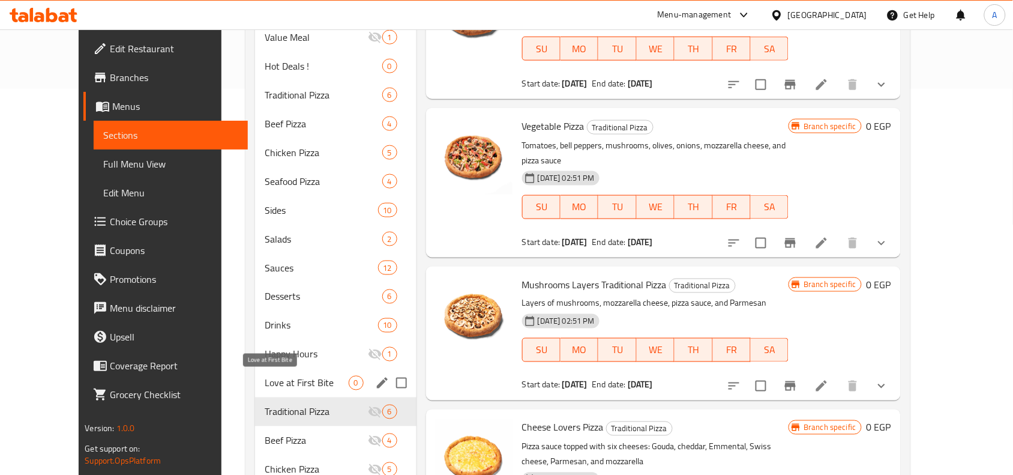
click at [268, 382] on span "Love at First Bite" at bounding box center [307, 383] width 84 height 14
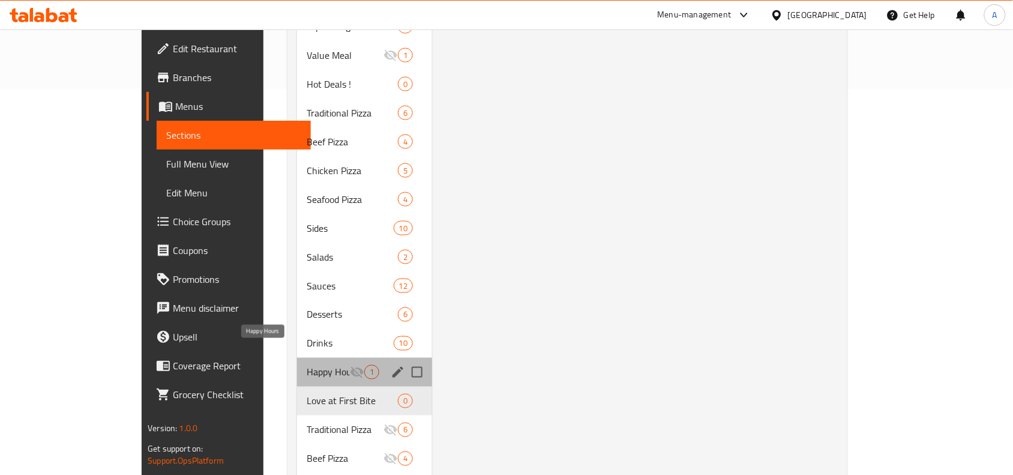
click at [307, 365] on span "Happy Hours" at bounding box center [328, 372] width 43 height 14
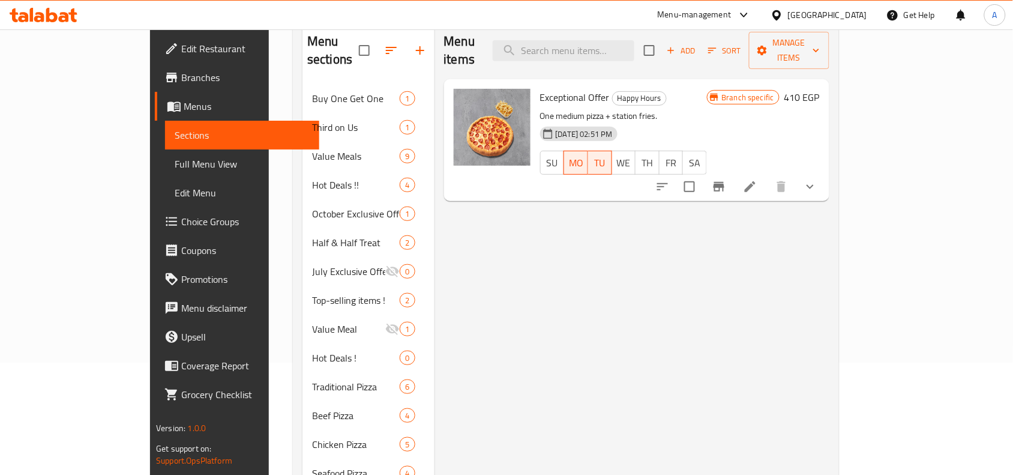
scroll to position [86, 0]
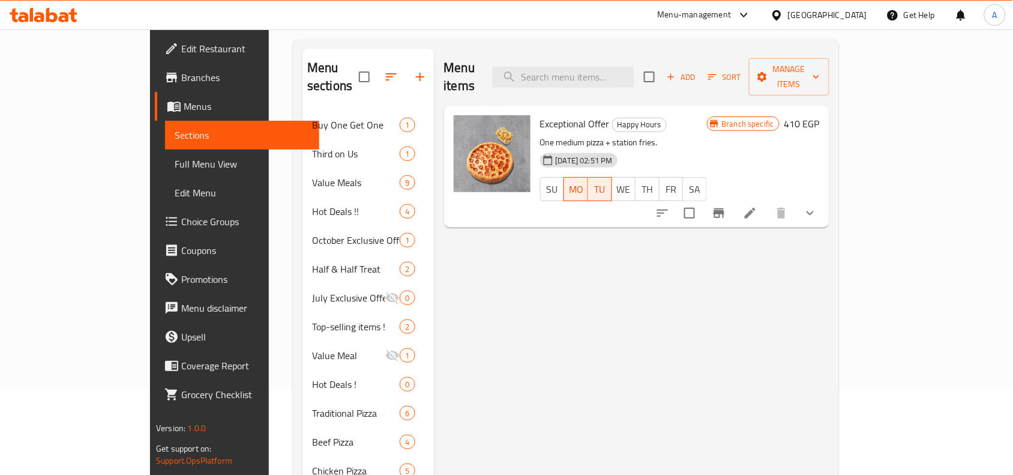
click at [817, 206] on icon "show more" at bounding box center [810, 213] width 14 height 14
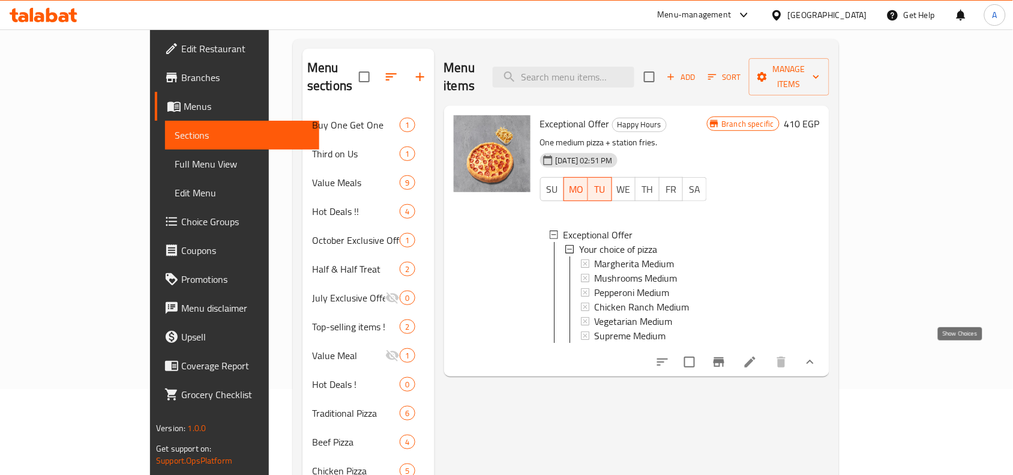
click at [817, 355] on icon "show more" at bounding box center [810, 362] width 14 height 14
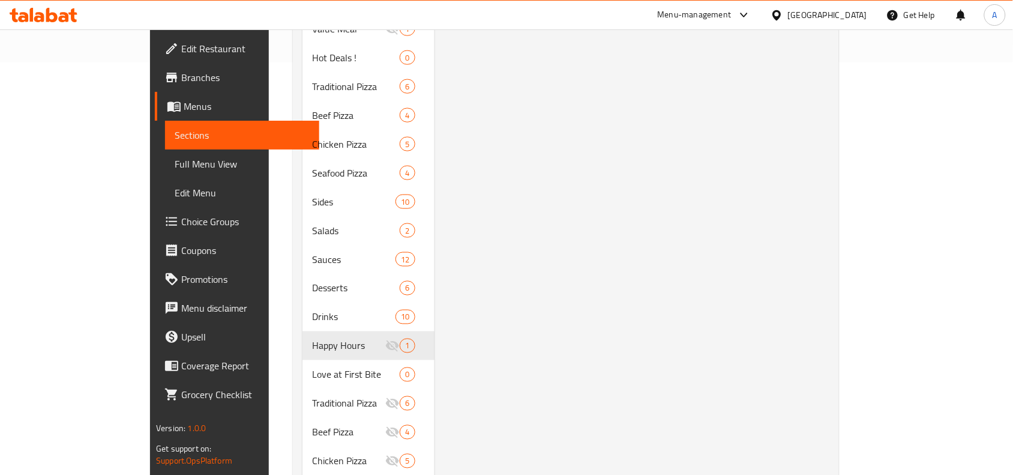
scroll to position [386, 0]
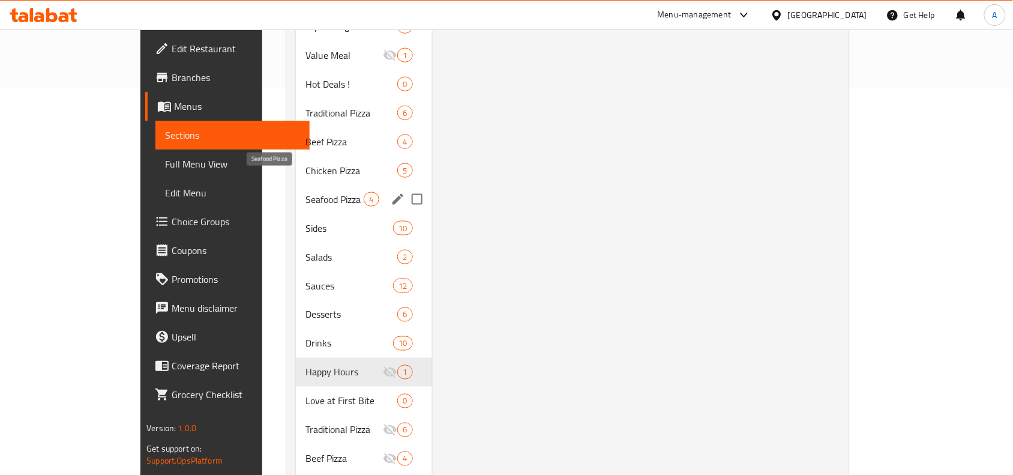
click at [305, 192] on span "Seafood Pizza" at bounding box center [334, 199] width 58 height 14
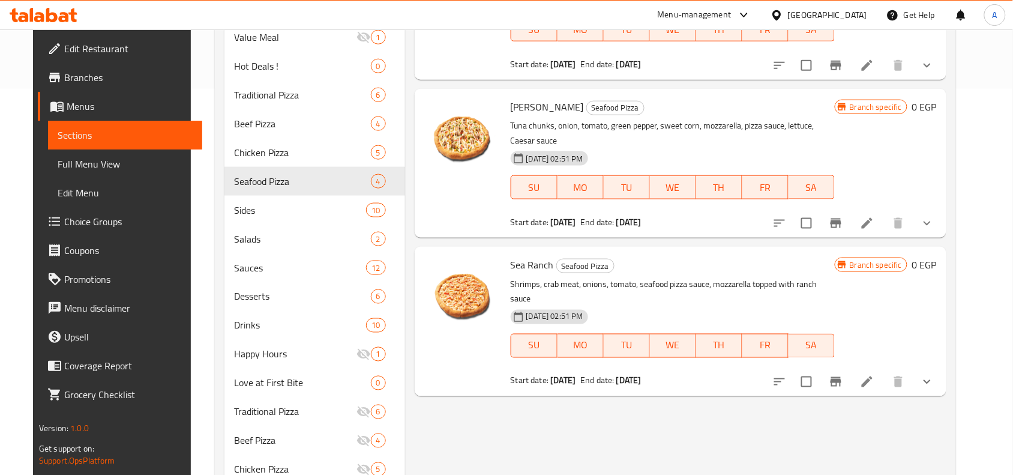
click at [884, 371] on li at bounding box center [867, 382] width 34 height 22
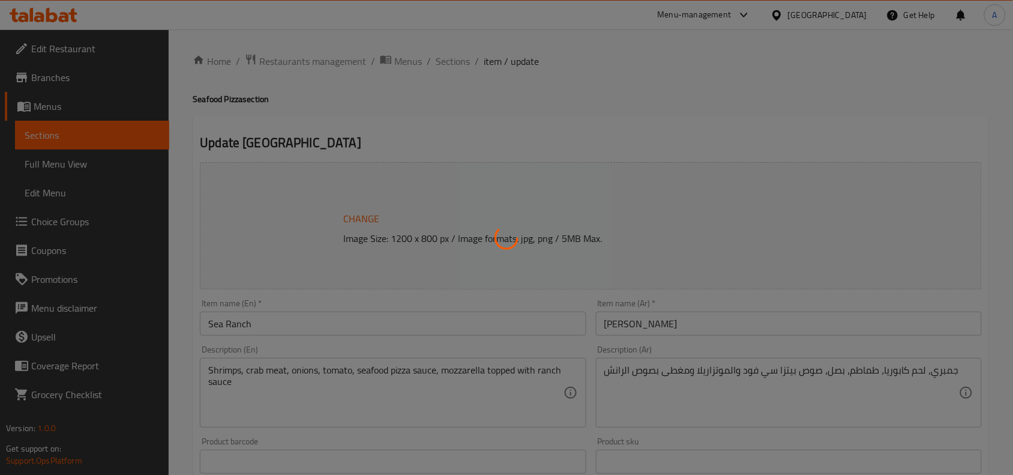
type input "نوع الاطراف"
type input "1"
type input "اضافات"
type input "0"
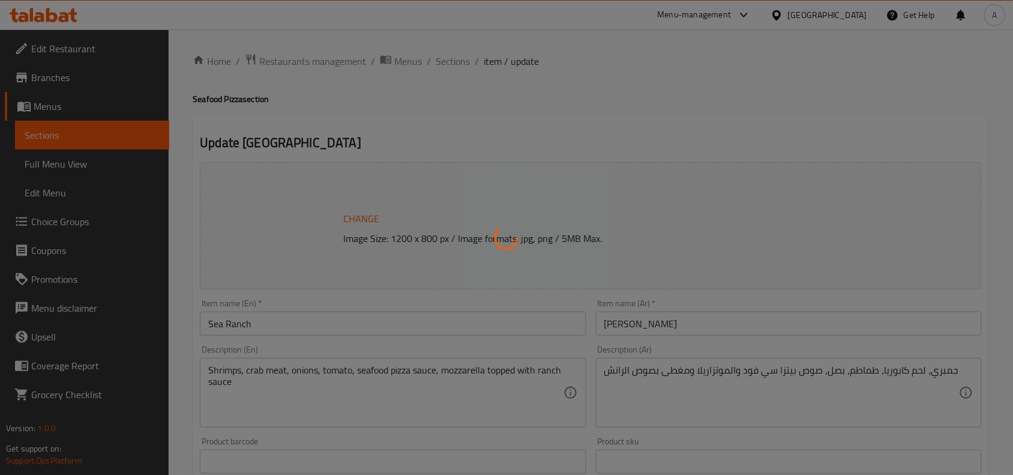
type input "10"
type input "نوع الاطراف"
type input "1"
type input "اضافات"
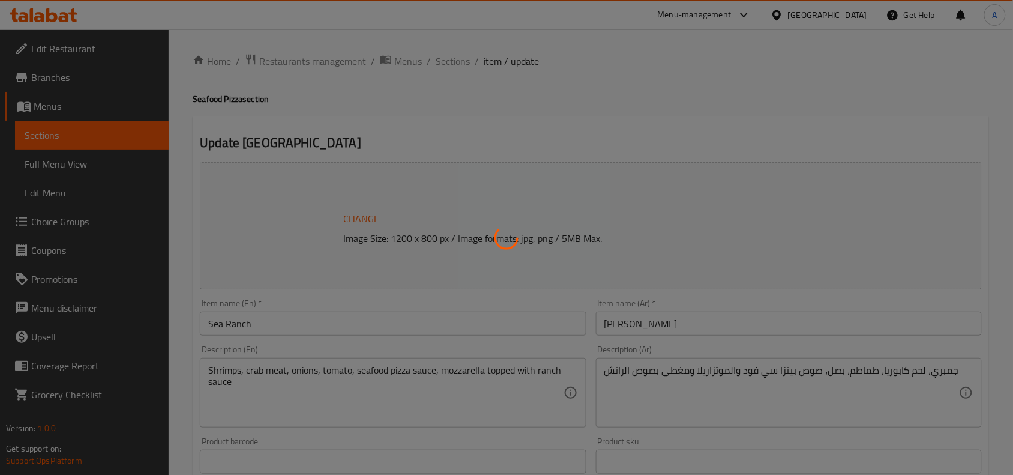
type input "0"
type input "10"
type input "نوع الاطراف"
type input "1"
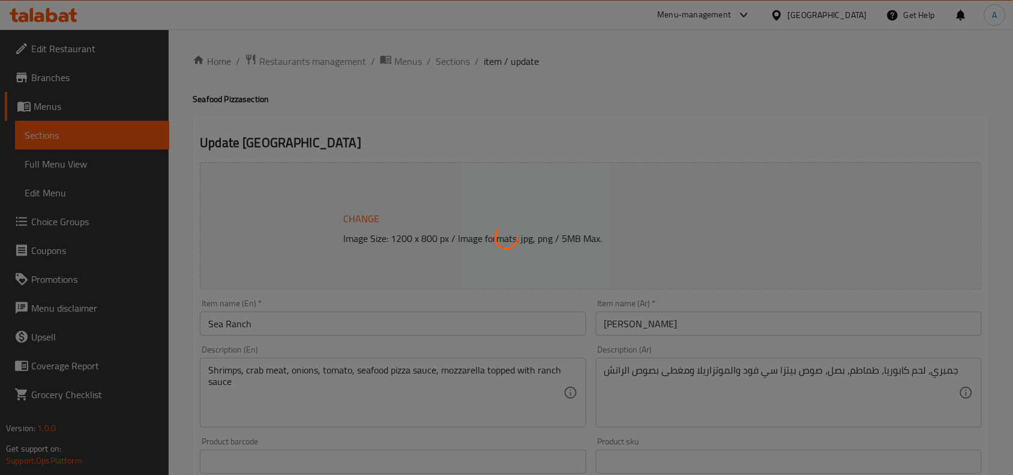
type input "اضافات"
type input "0"
type input "10"
type input "نوع الاطراف"
type input "1"
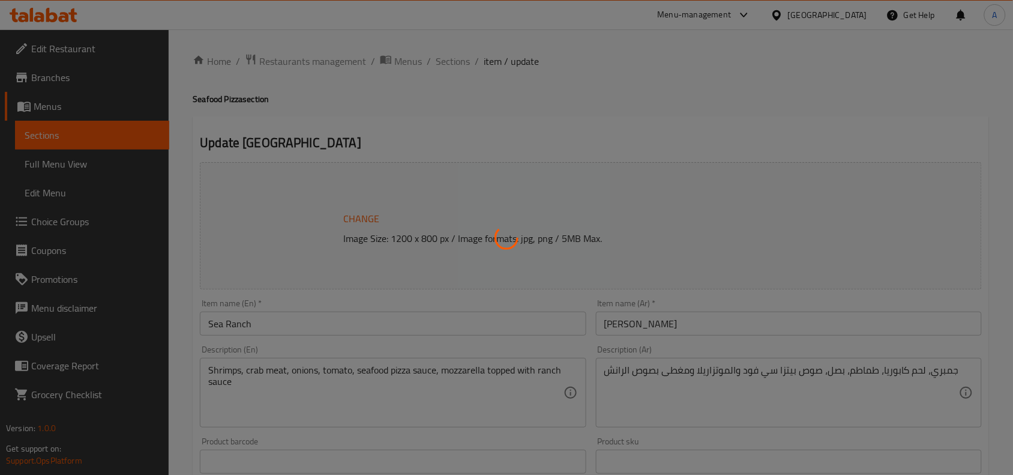
type input "1"
type input "اضافات"
type input "0"
type input "10"
type input "نوع الاطراف"
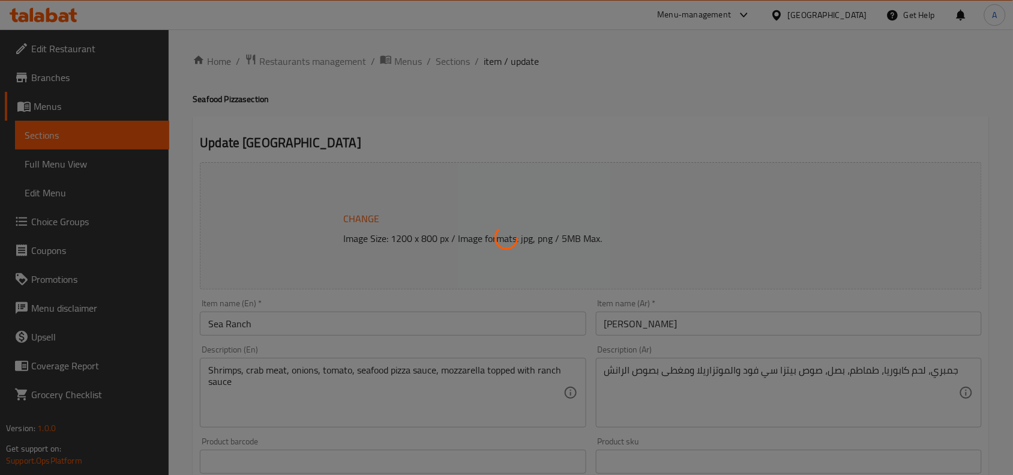
type input "1"
type input "اضافات"
type input "0"
type input "10"
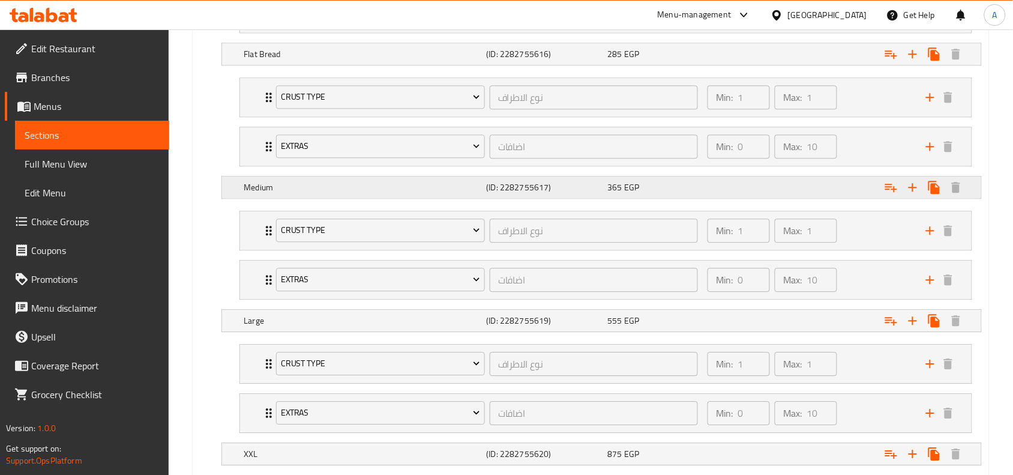
scroll to position [600, 0]
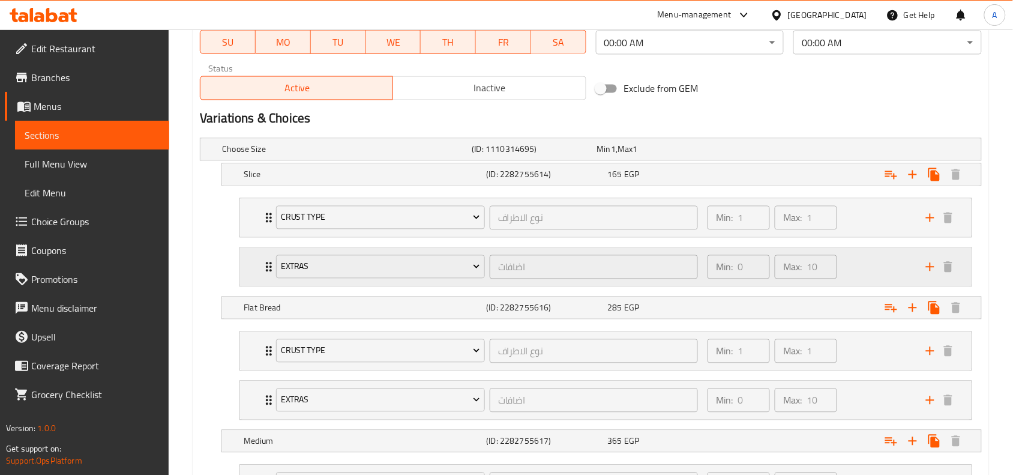
click at [851, 262] on div "Min: 0 ​ Max: 10 ​" at bounding box center [809, 267] width 218 height 38
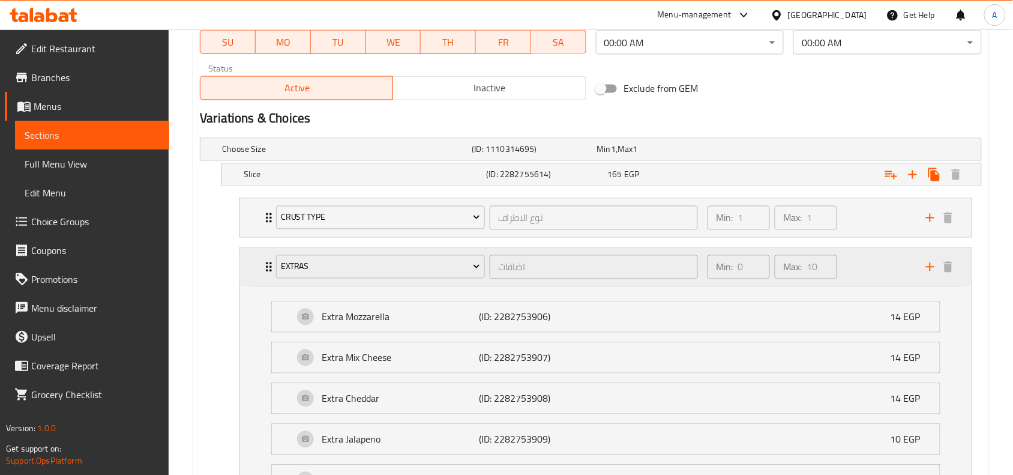
click at [851, 262] on div "Min: 0 ​ Max: 10 ​" at bounding box center [809, 267] width 218 height 38
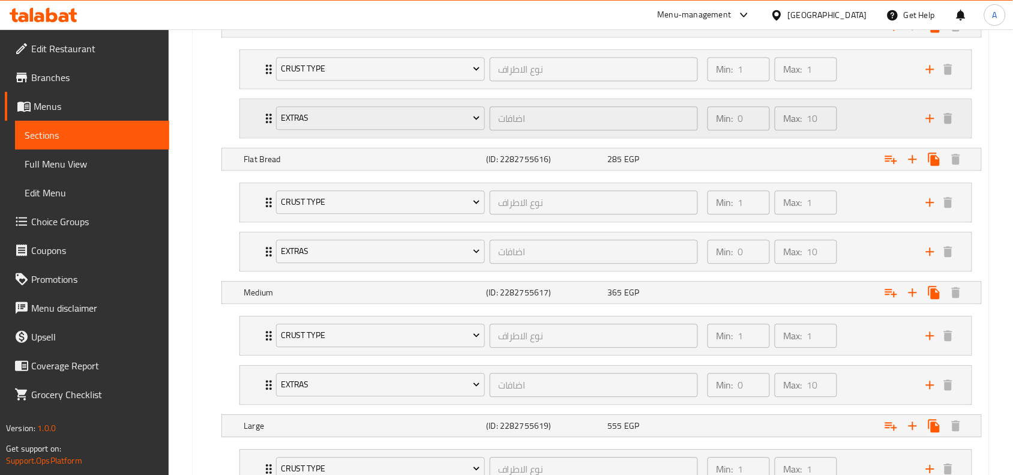
scroll to position [750, 0]
click at [849, 257] on div "Min: 0 ​ Max: 10 ​" at bounding box center [809, 250] width 218 height 38
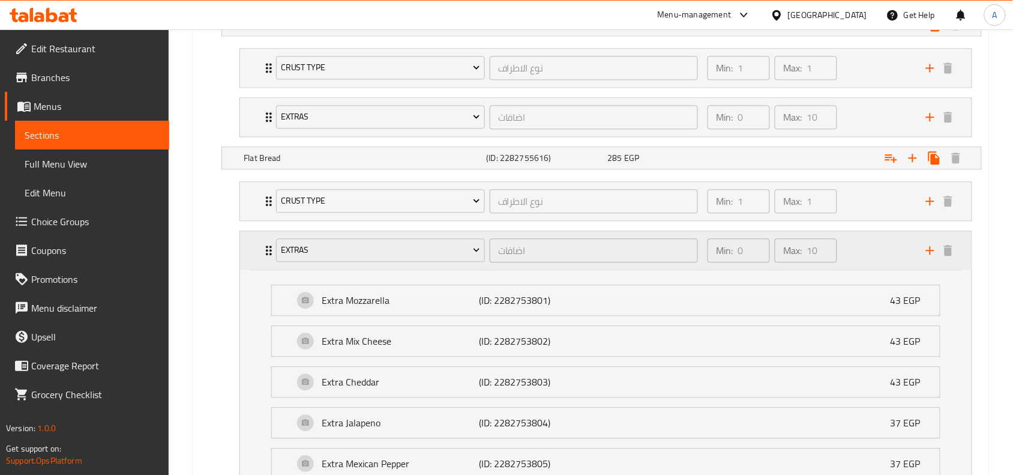
click at [849, 256] on div "Min: 0 ​ Max: 10 ​" at bounding box center [809, 250] width 218 height 38
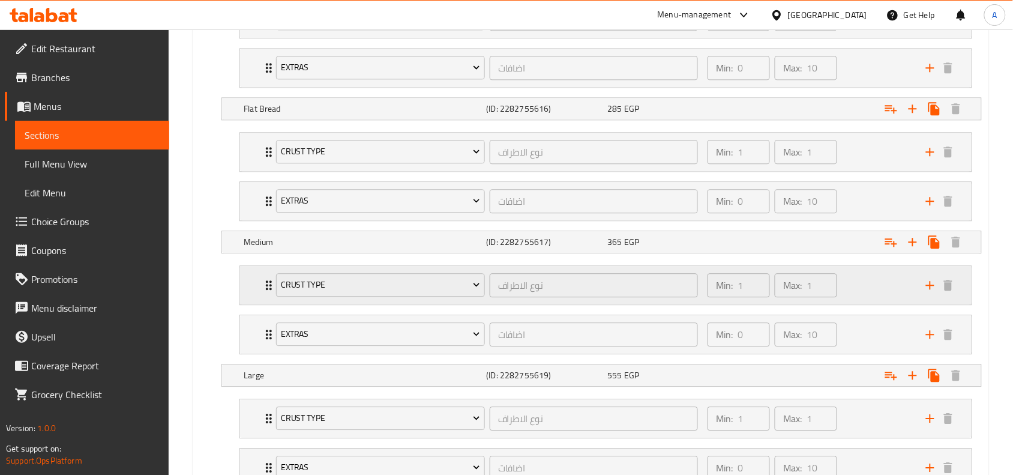
scroll to position [900, 0]
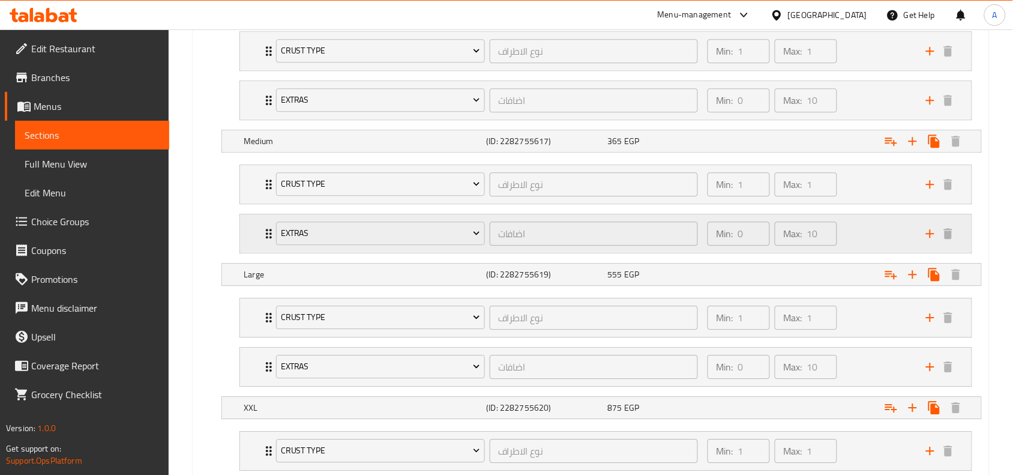
click at [852, 235] on div "Min: 0 ​ Max: 10 ​" at bounding box center [809, 233] width 218 height 38
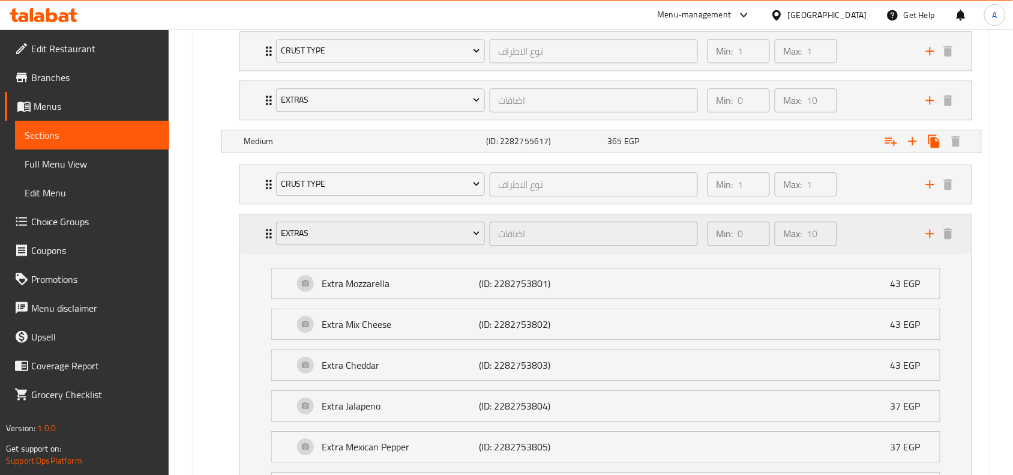
click at [853, 234] on div "Min: 0 ​ Max: 10 ​" at bounding box center [809, 233] width 218 height 38
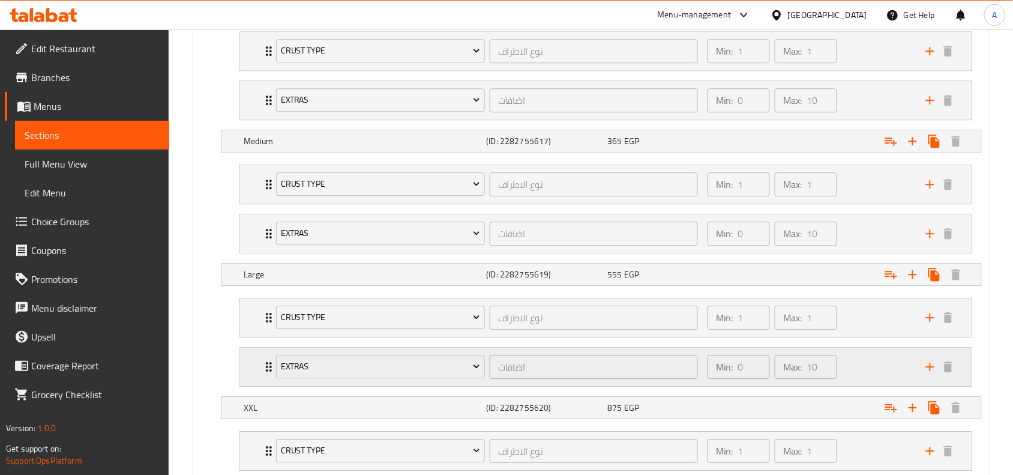
click at [867, 373] on div "Min: 0 ​ Max: 10 ​" at bounding box center [809, 366] width 218 height 38
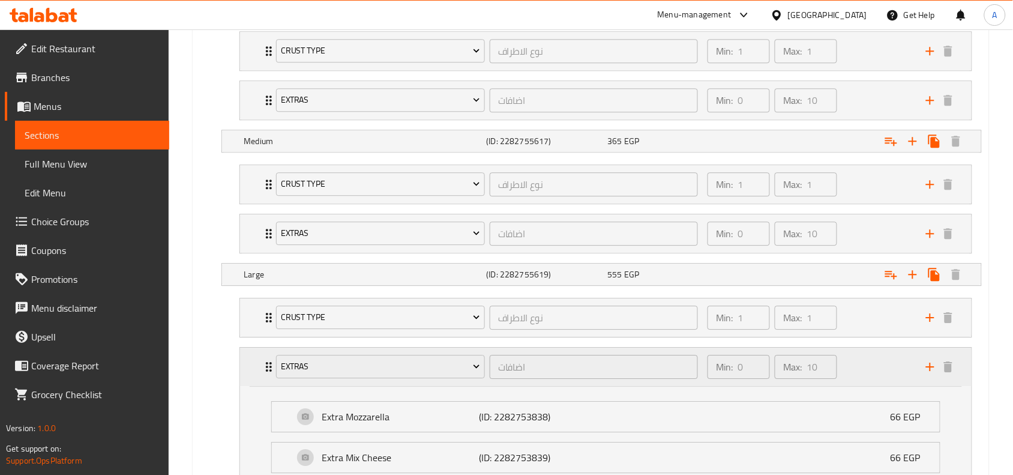
click at [861, 376] on div "Min: 0 ​ Max: 10 ​" at bounding box center [809, 366] width 218 height 38
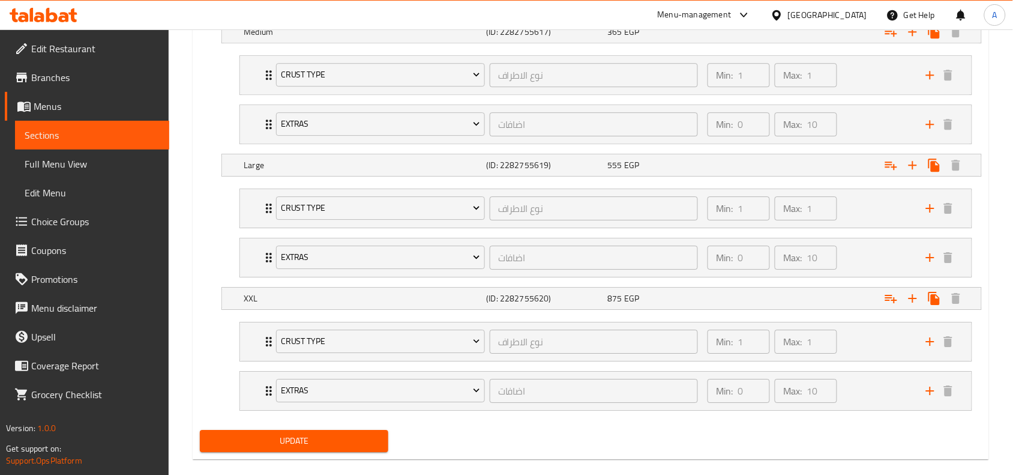
scroll to position [1032, 0]
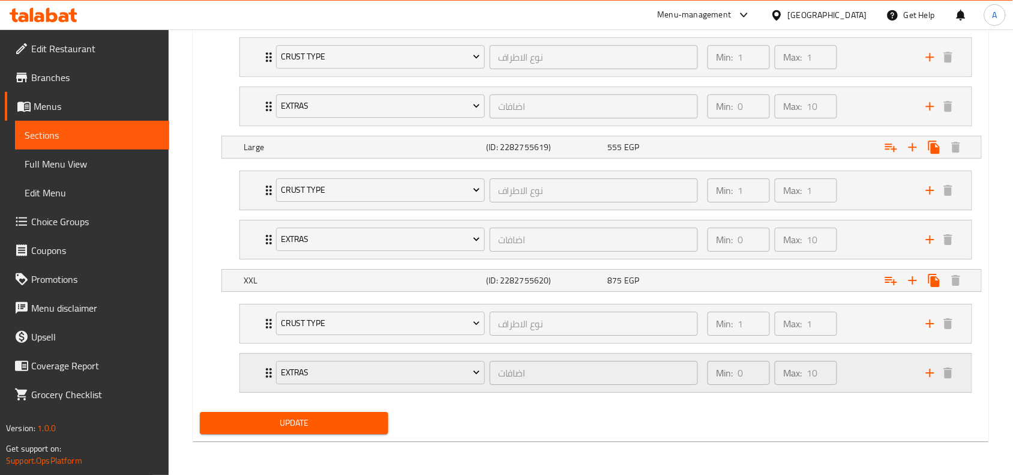
click at [862, 376] on div "Min: 0 ​ Max: 10 ​" at bounding box center [809, 372] width 218 height 38
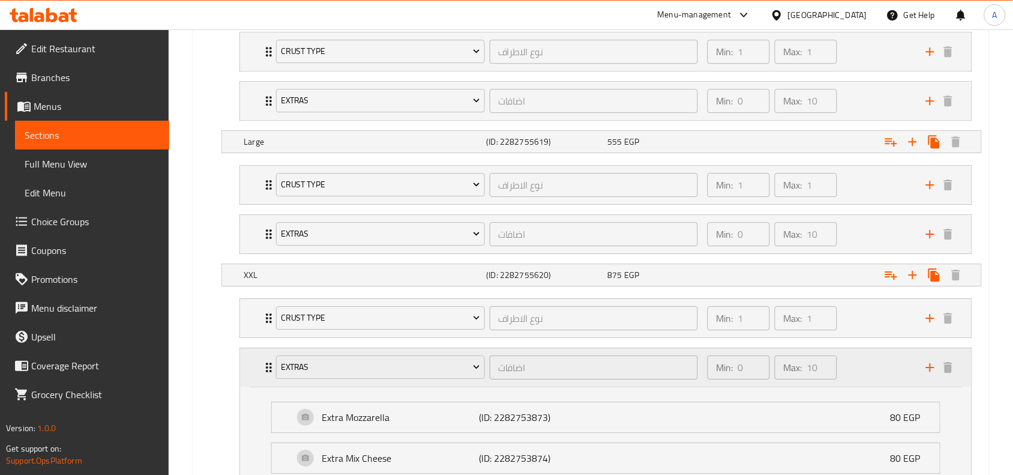
click at [862, 362] on div "Min: 0 ​ Max: 10 ​" at bounding box center [809, 367] width 218 height 38
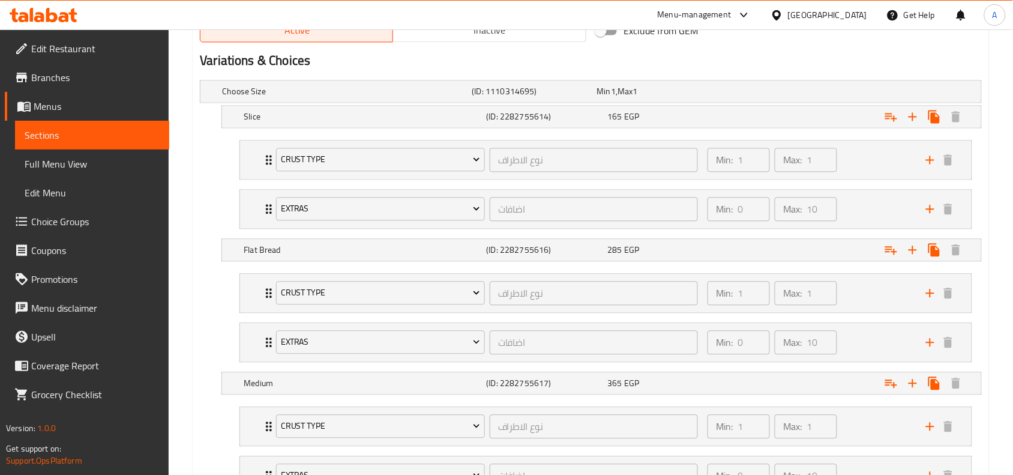
scroll to position [358, 0]
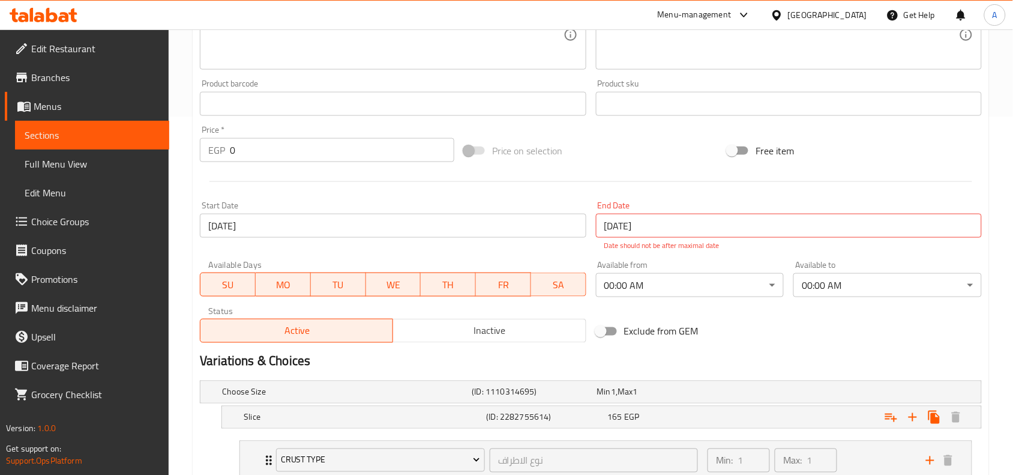
click at [532, 188] on div at bounding box center [590, 181] width 791 height 29
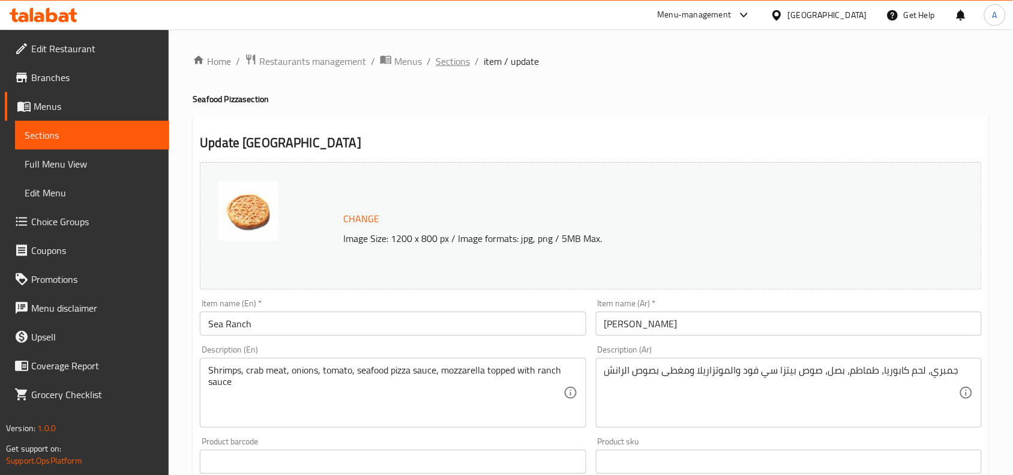
click at [448, 62] on span "Sections" at bounding box center [453, 61] width 34 height 14
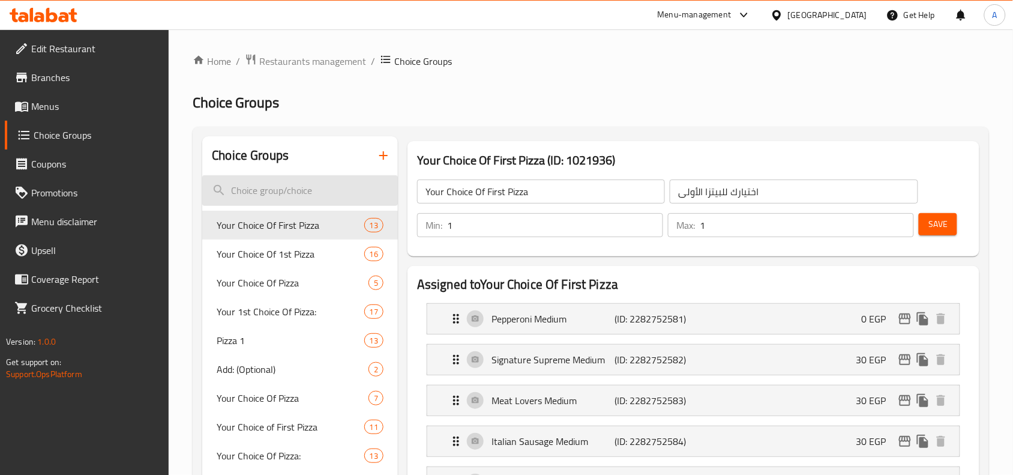
click at [275, 193] on input "search" at bounding box center [300, 190] width 196 height 31
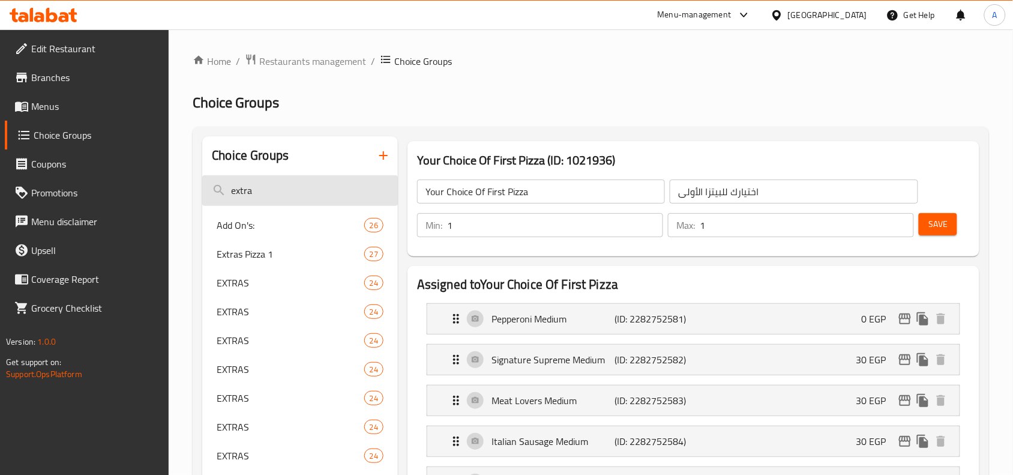
type input "extra"
click at [463, 103] on h2 "Choice Groups" at bounding box center [591, 102] width 796 height 19
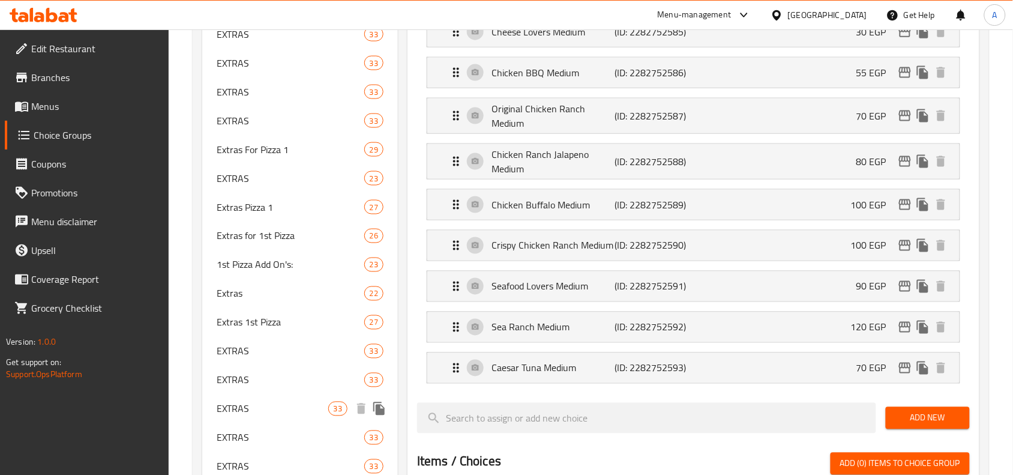
click at [238, 403] on span "EXTRAS" at bounding box center [272, 408] width 111 height 14
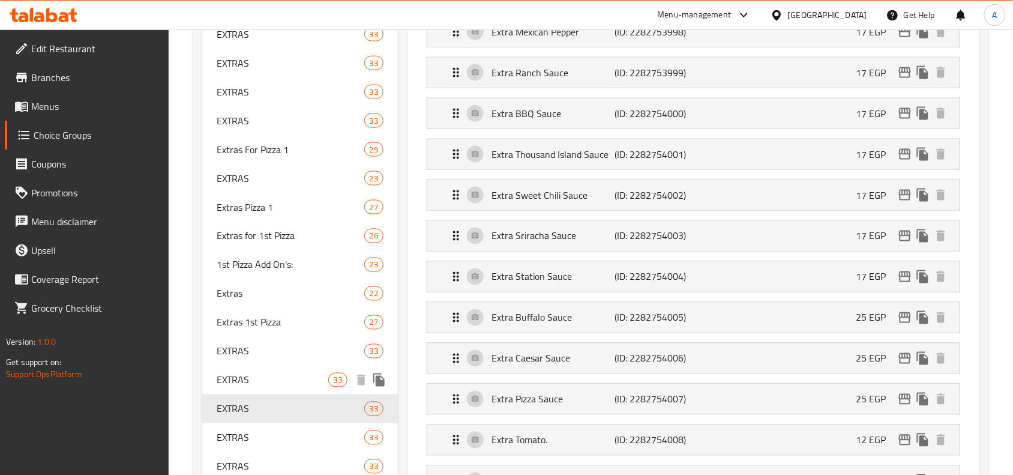
type input "EXTRAS"
type input "اضافات"
type input "0"
type input "10"
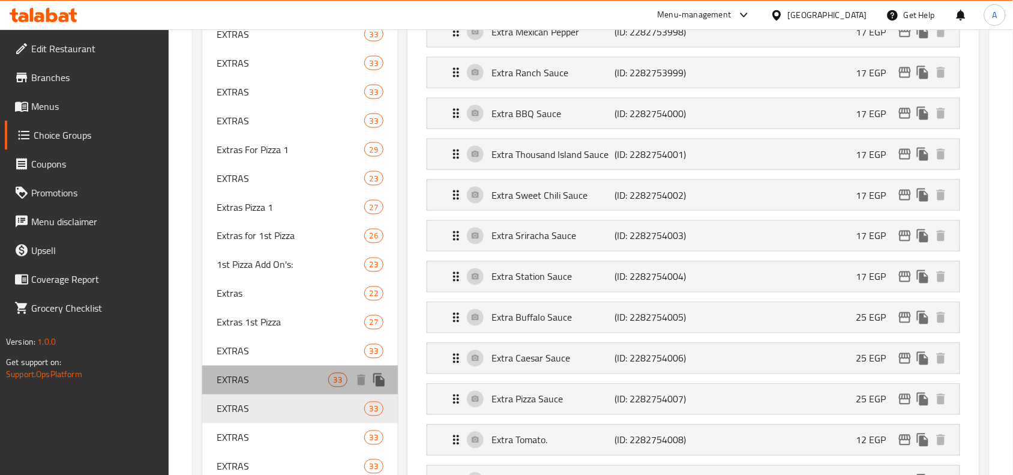
click at [248, 378] on span "EXTRAS" at bounding box center [272, 380] width 111 height 14
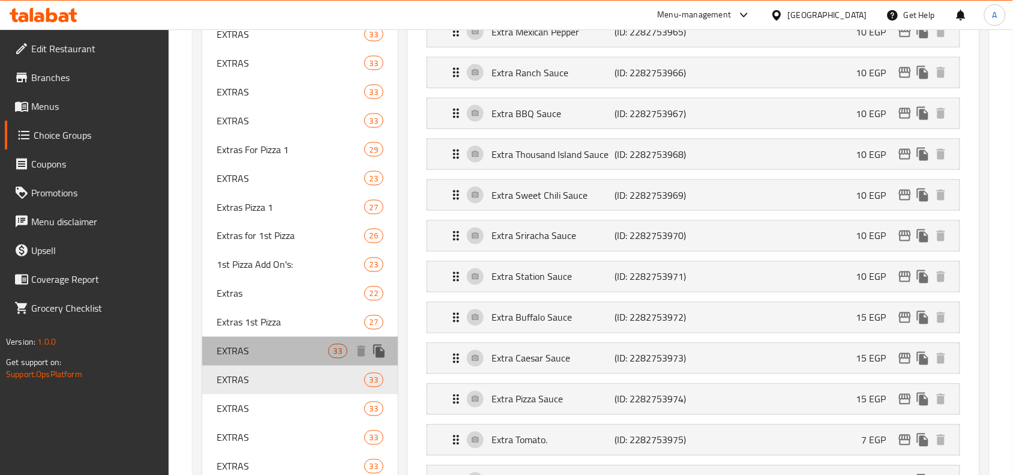
click at [255, 349] on span "EXTRAS" at bounding box center [272, 351] width 111 height 14
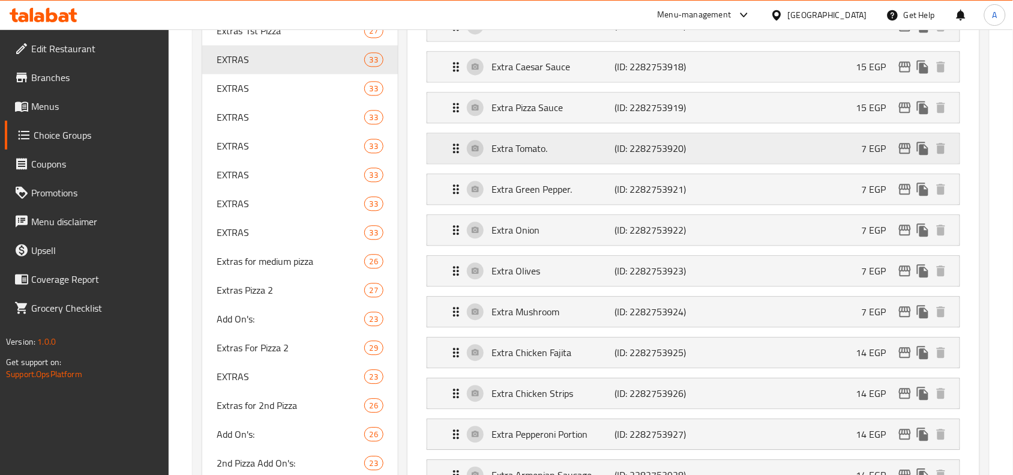
scroll to position [750, 0]
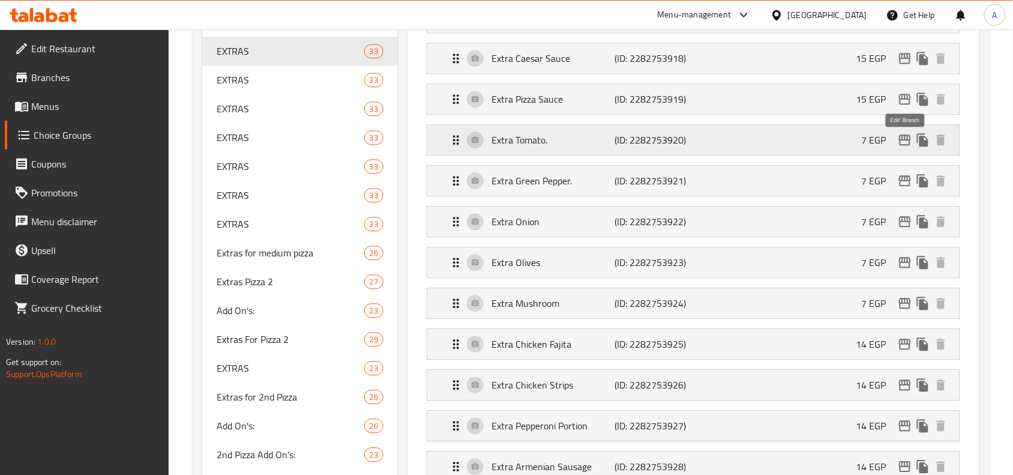
click at [906, 145] on icon "edit" at bounding box center [904, 140] width 14 height 14
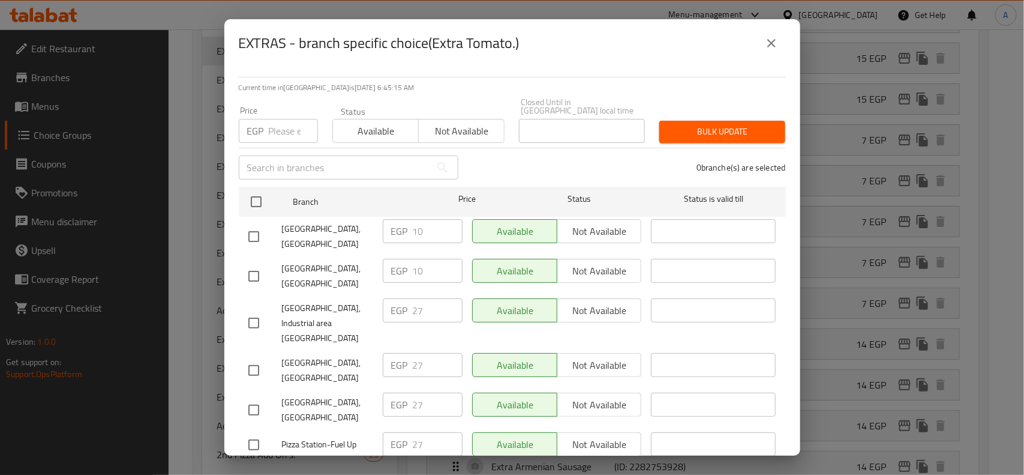
click at [278, 119] on input "number" at bounding box center [293, 131] width 49 height 24
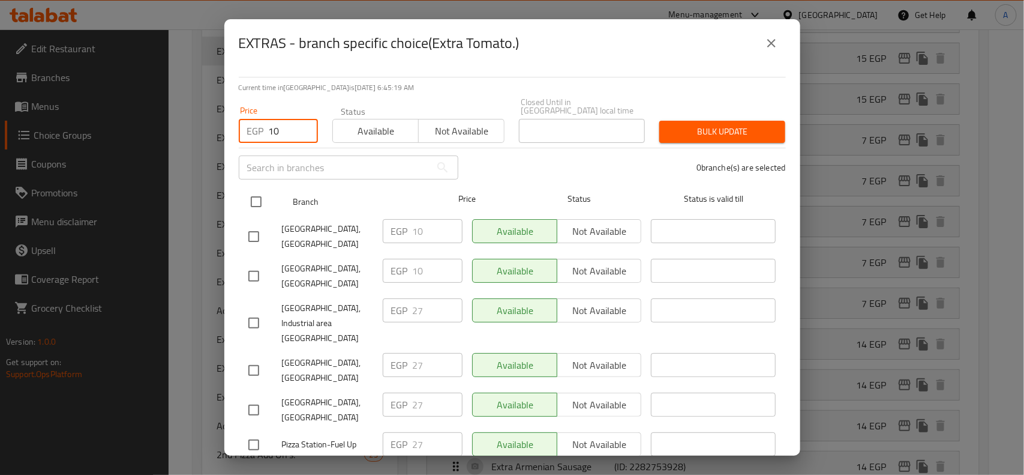
type input "10"
click at [253, 196] on input "checkbox" at bounding box center [256, 201] width 25 height 25
checkbox input "true"
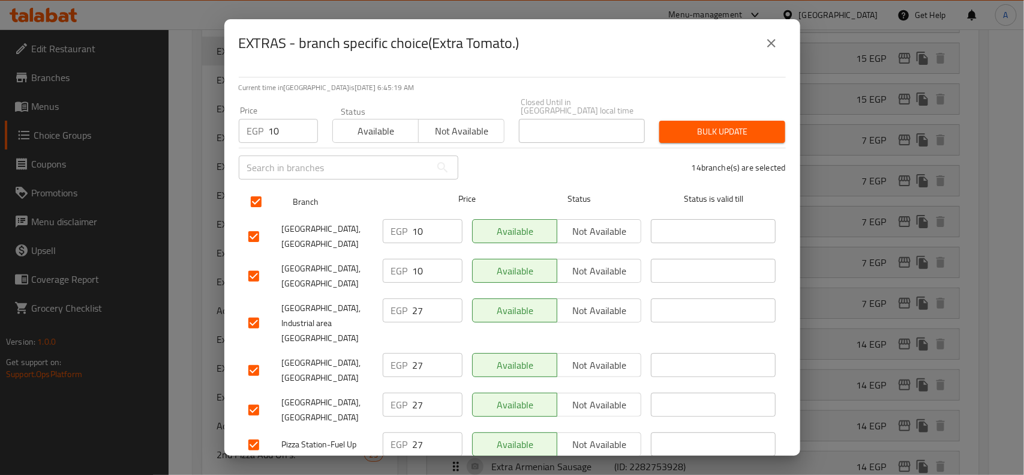
checkbox input "true"
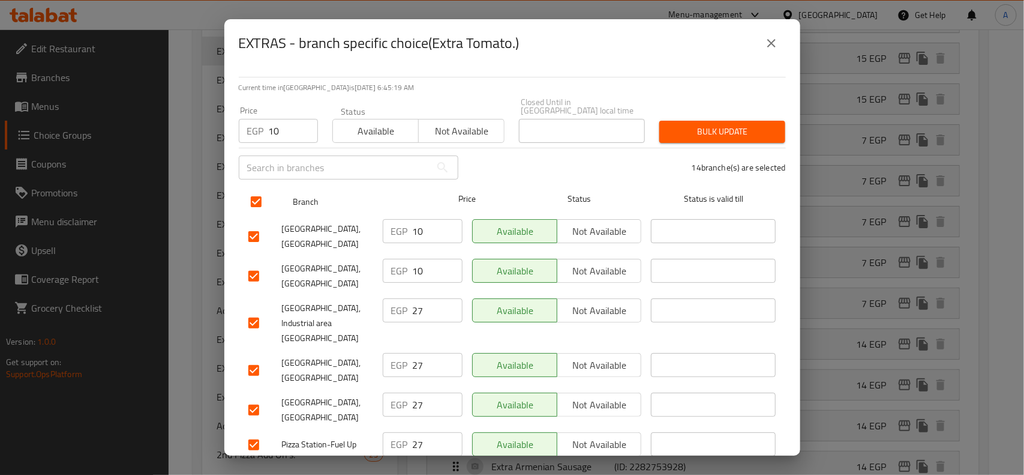
checkbox input "true"
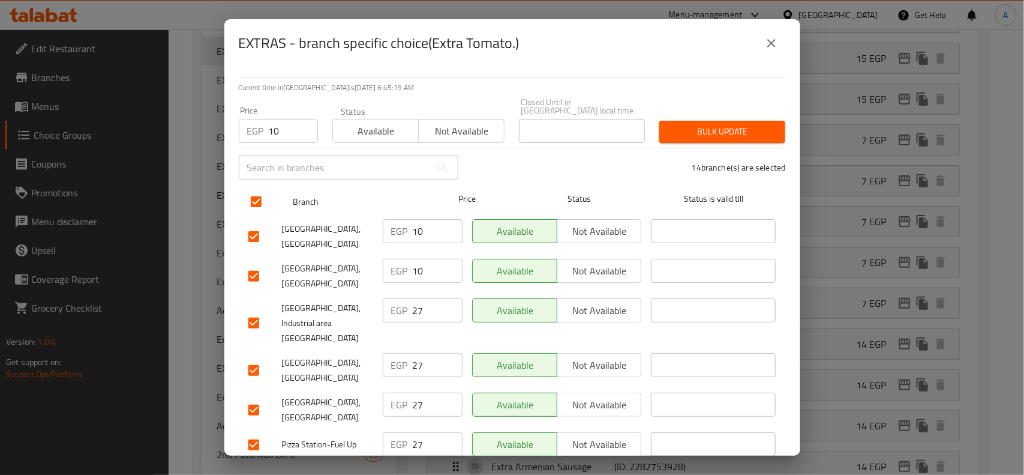
checkbox input "true"
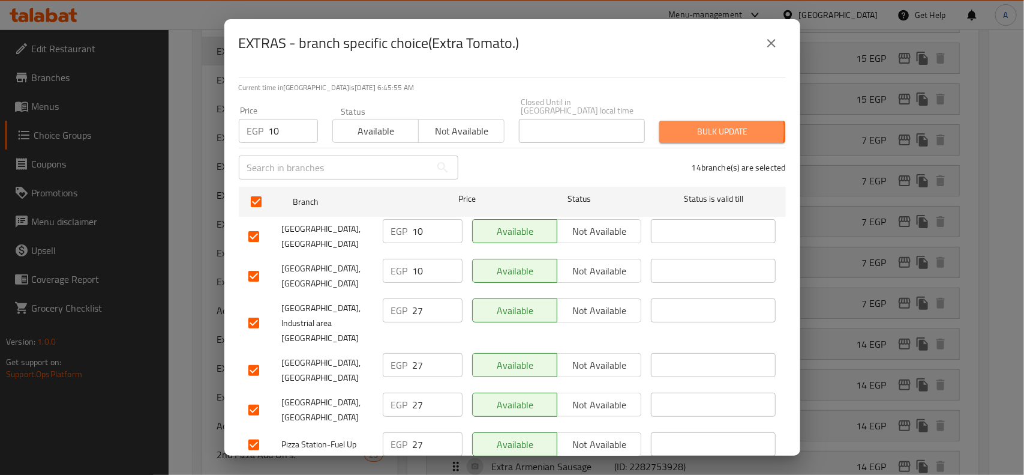
click at [682, 124] on span "Bulk update" at bounding box center [722, 131] width 107 height 15
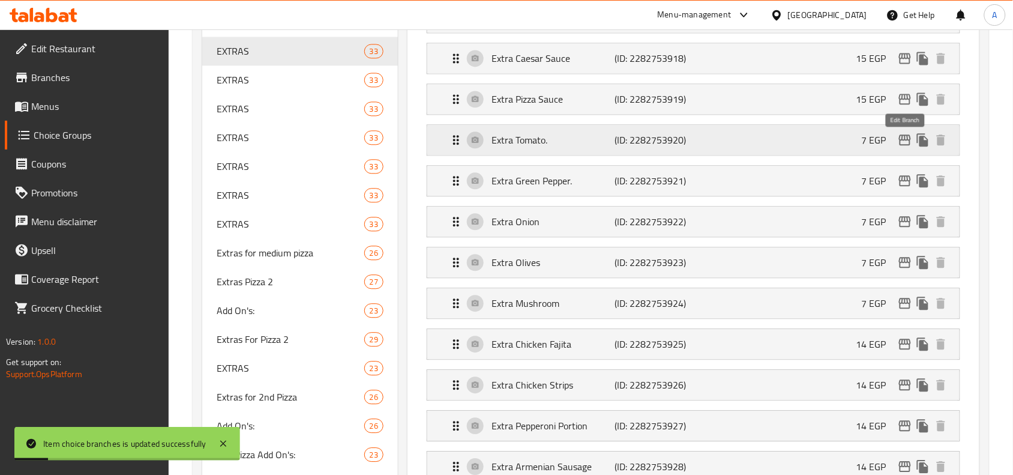
click at [902, 147] on icon "edit" at bounding box center [904, 140] width 14 height 14
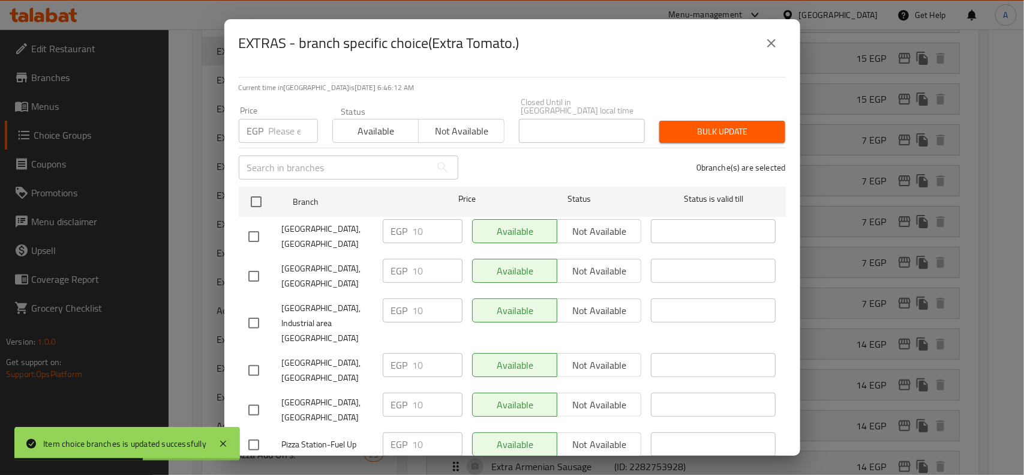
click at [290, 124] on input "number" at bounding box center [293, 131] width 49 height 24
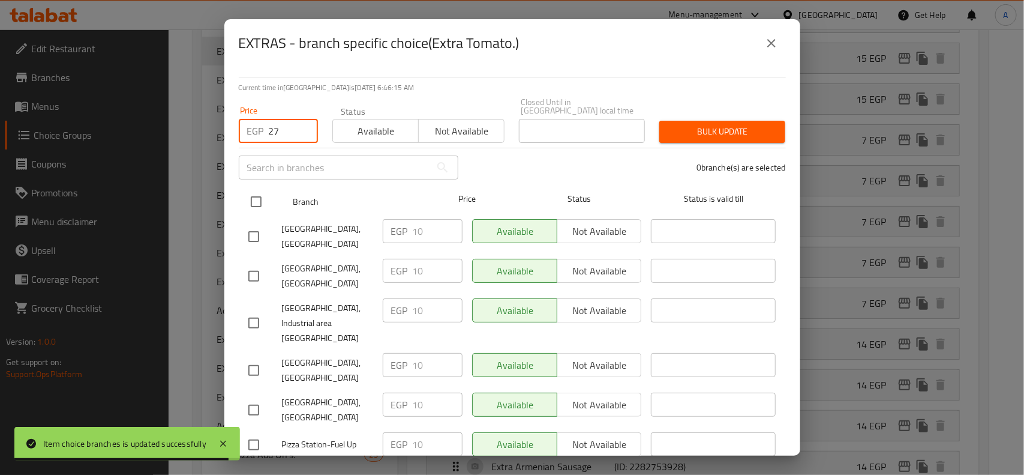
type input "27"
click at [255, 190] on input "checkbox" at bounding box center [256, 201] width 25 height 25
checkbox input "true"
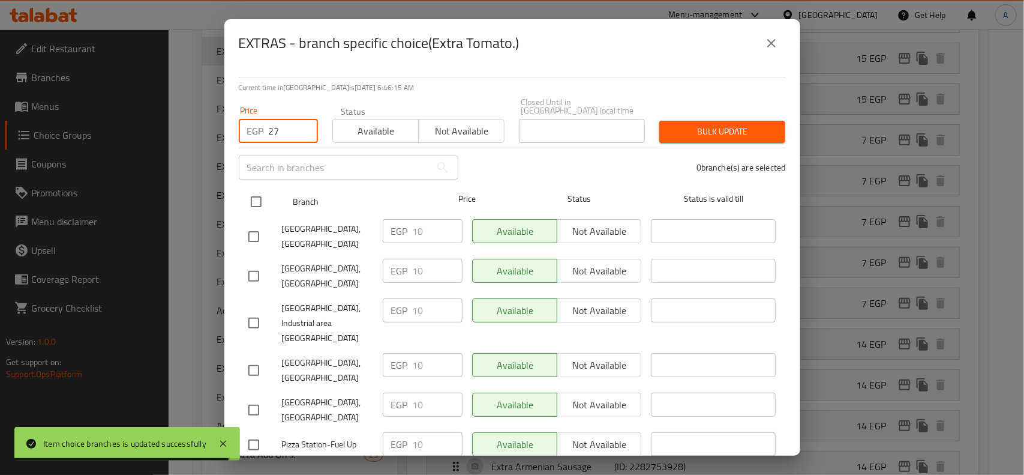
checkbox input "true"
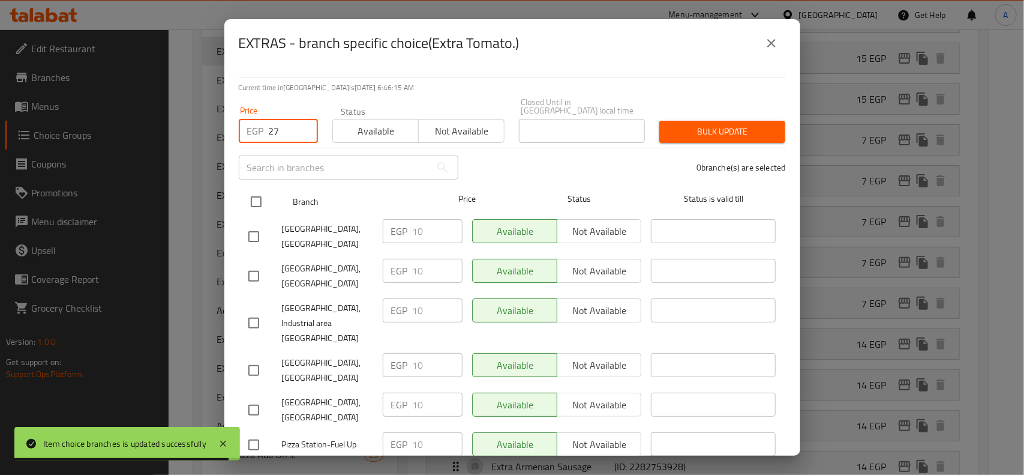
checkbox input "true"
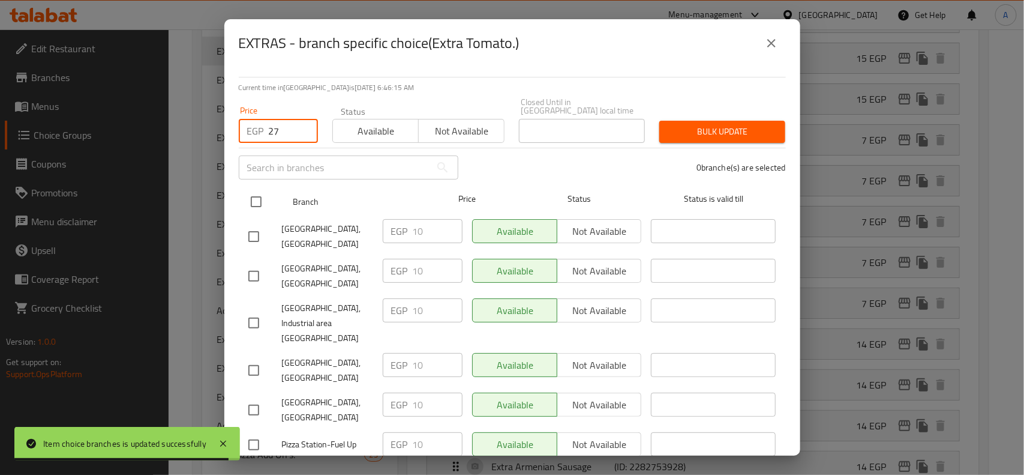
checkbox input "true"
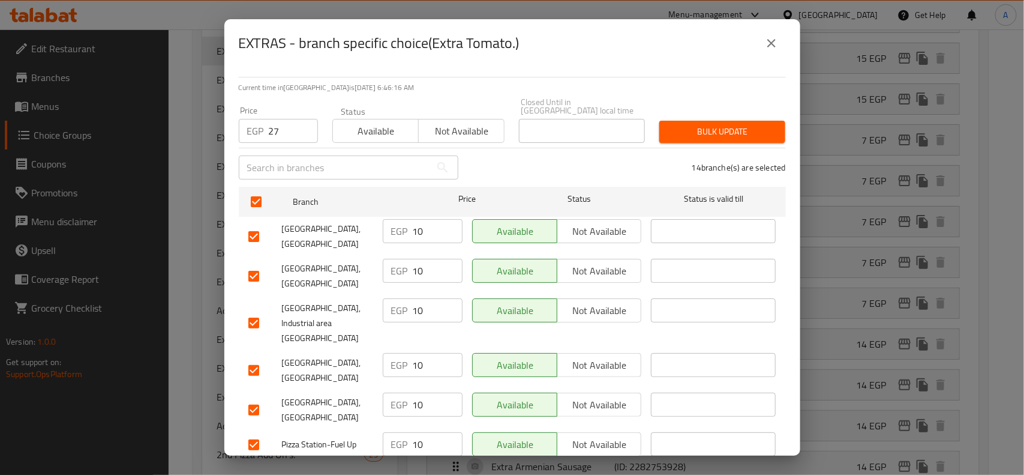
click at [254, 224] on input "checkbox" at bounding box center [253, 236] width 25 height 25
checkbox input "false"
click at [253, 264] on input "checkbox" at bounding box center [253, 275] width 25 height 25
checkbox input "false"
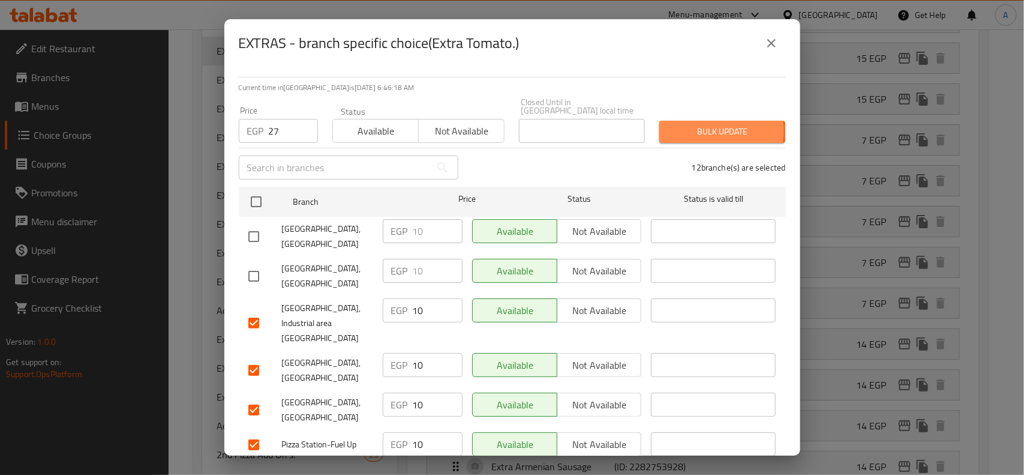
click at [681, 124] on span "Bulk update" at bounding box center [722, 131] width 107 height 15
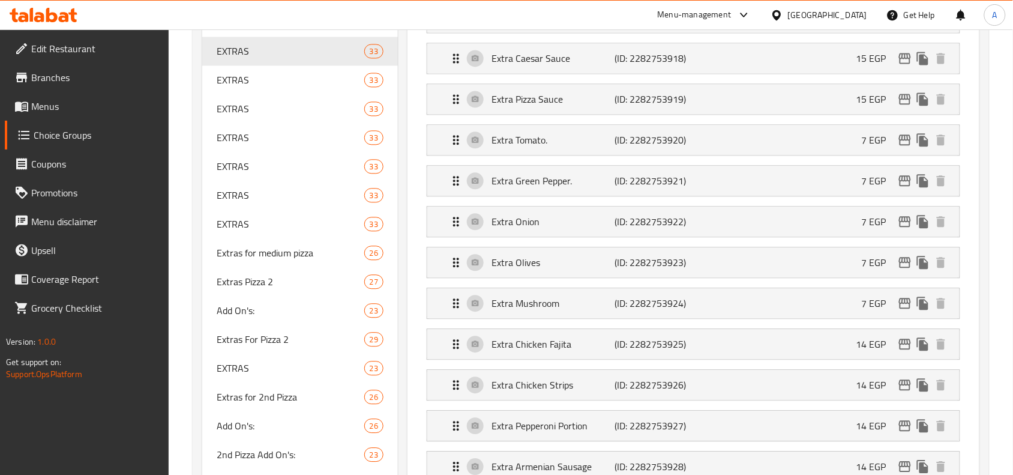
scroll to position [750, 0]
